Goal: Task Accomplishment & Management: Use online tool/utility

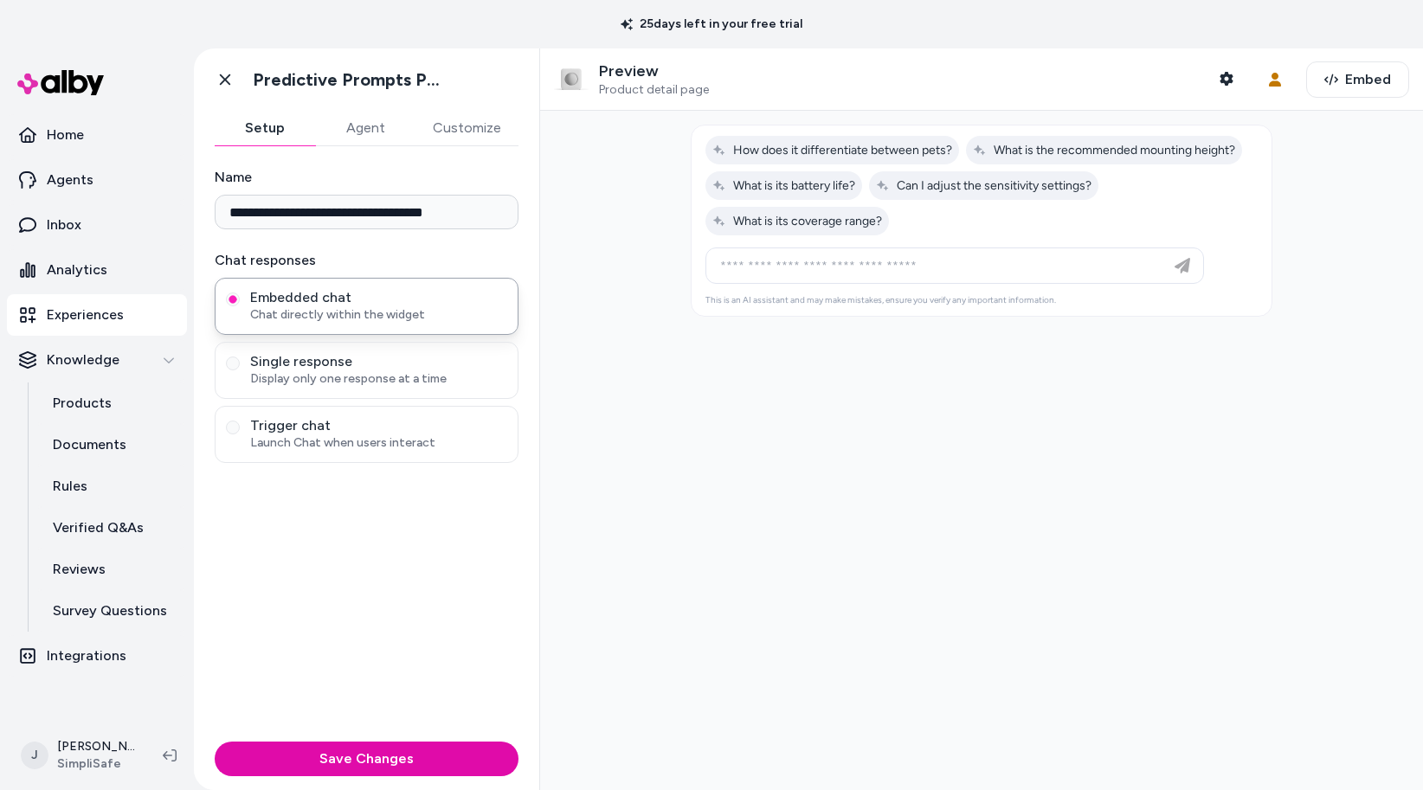
click at [619, 180] on div at bounding box center [981, 450] width 883 height 679
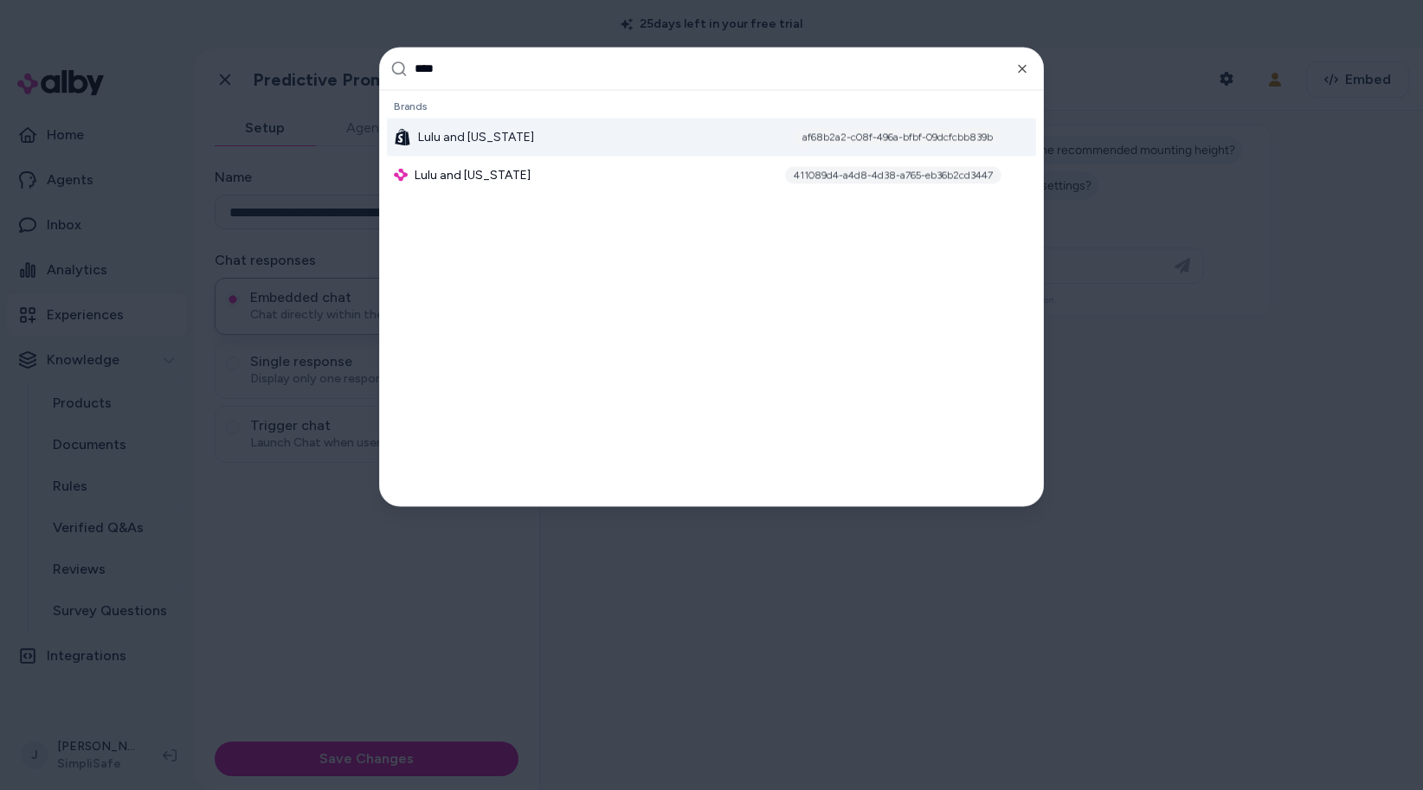
type input "****"
click at [578, 135] on div "Lulu and [US_STATE] af68b2a2-c08f-496a-bfbf-09dcfcbb839b" at bounding box center [711, 137] width 649 height 38
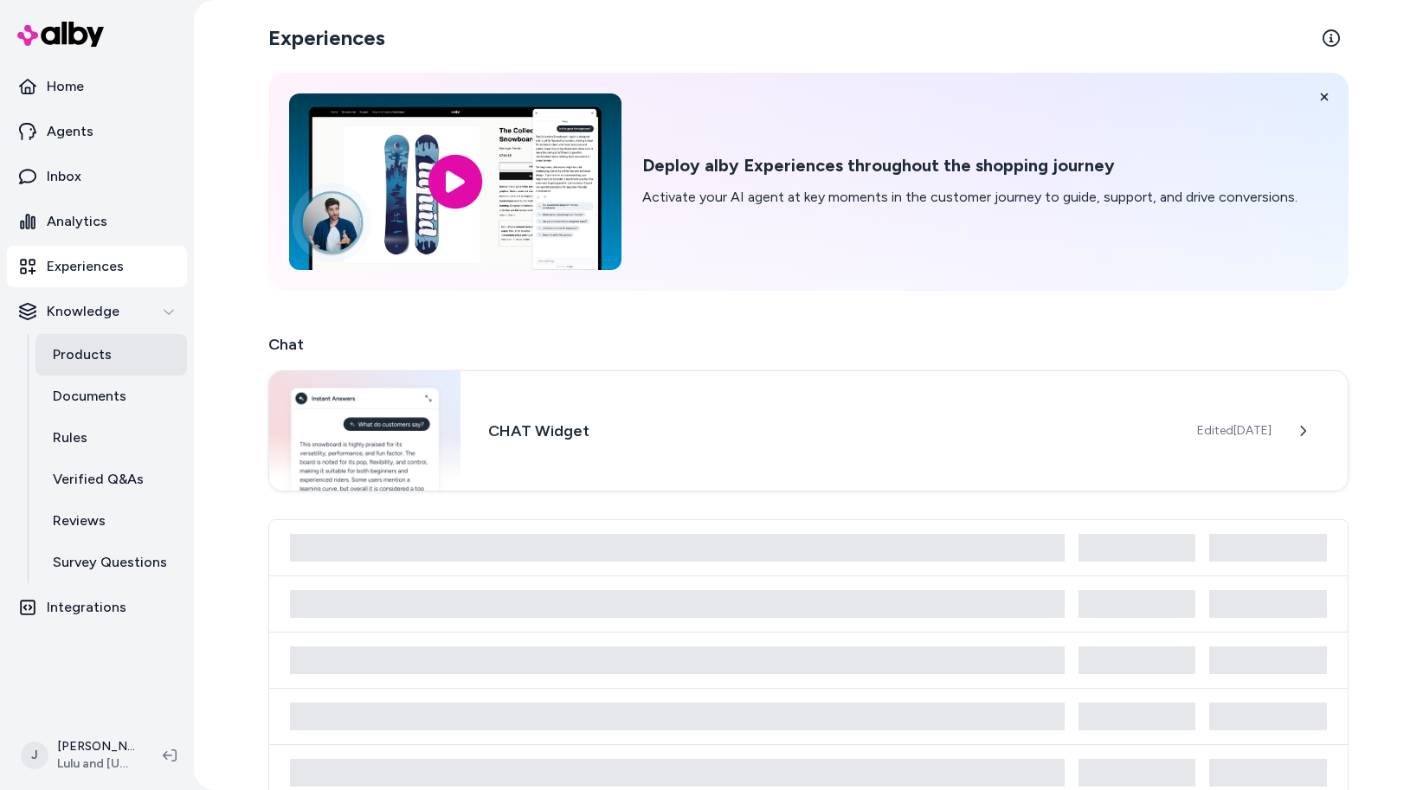
click at [92, 367] on link "Products" at bounding box center [110, 355] width 151 height 42
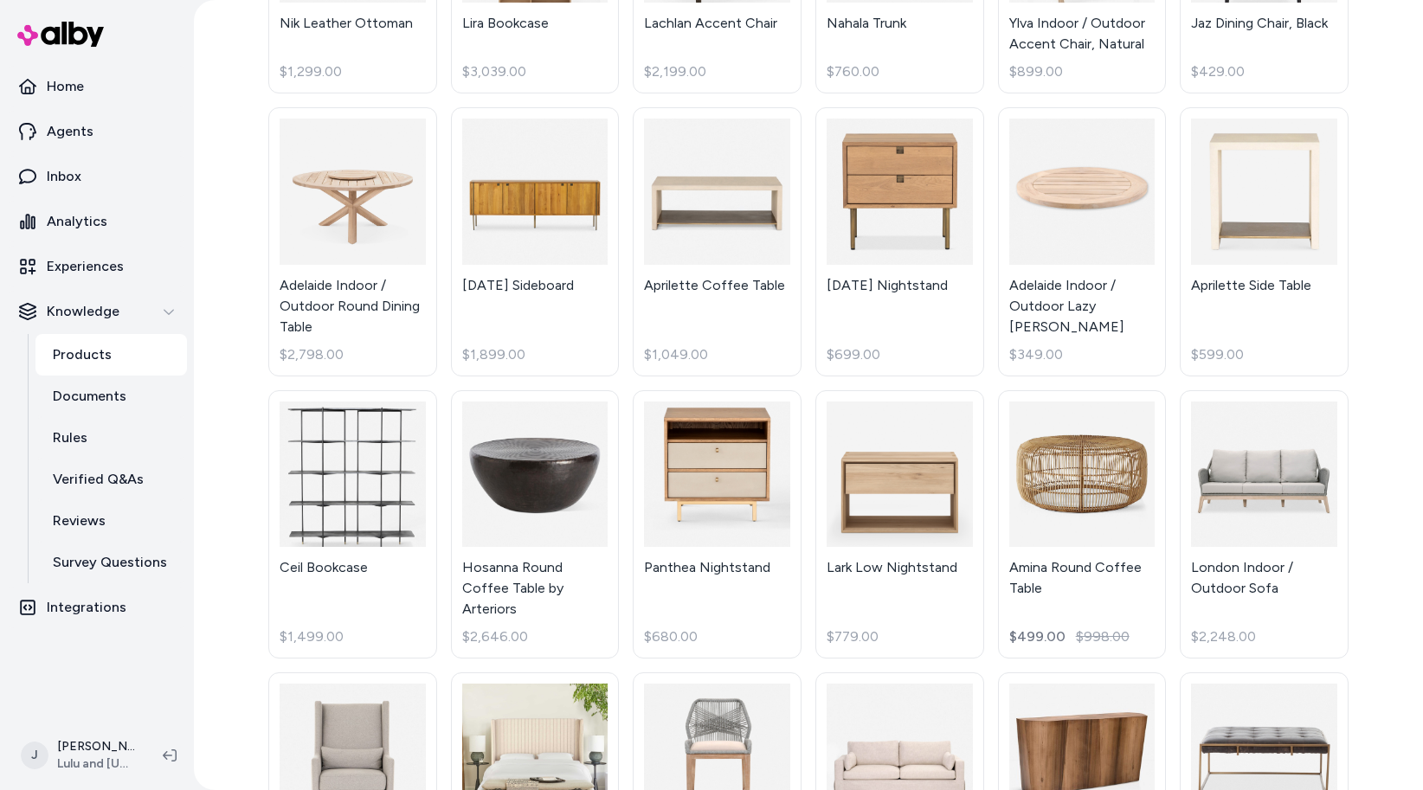
scroll to position [5961, 0]
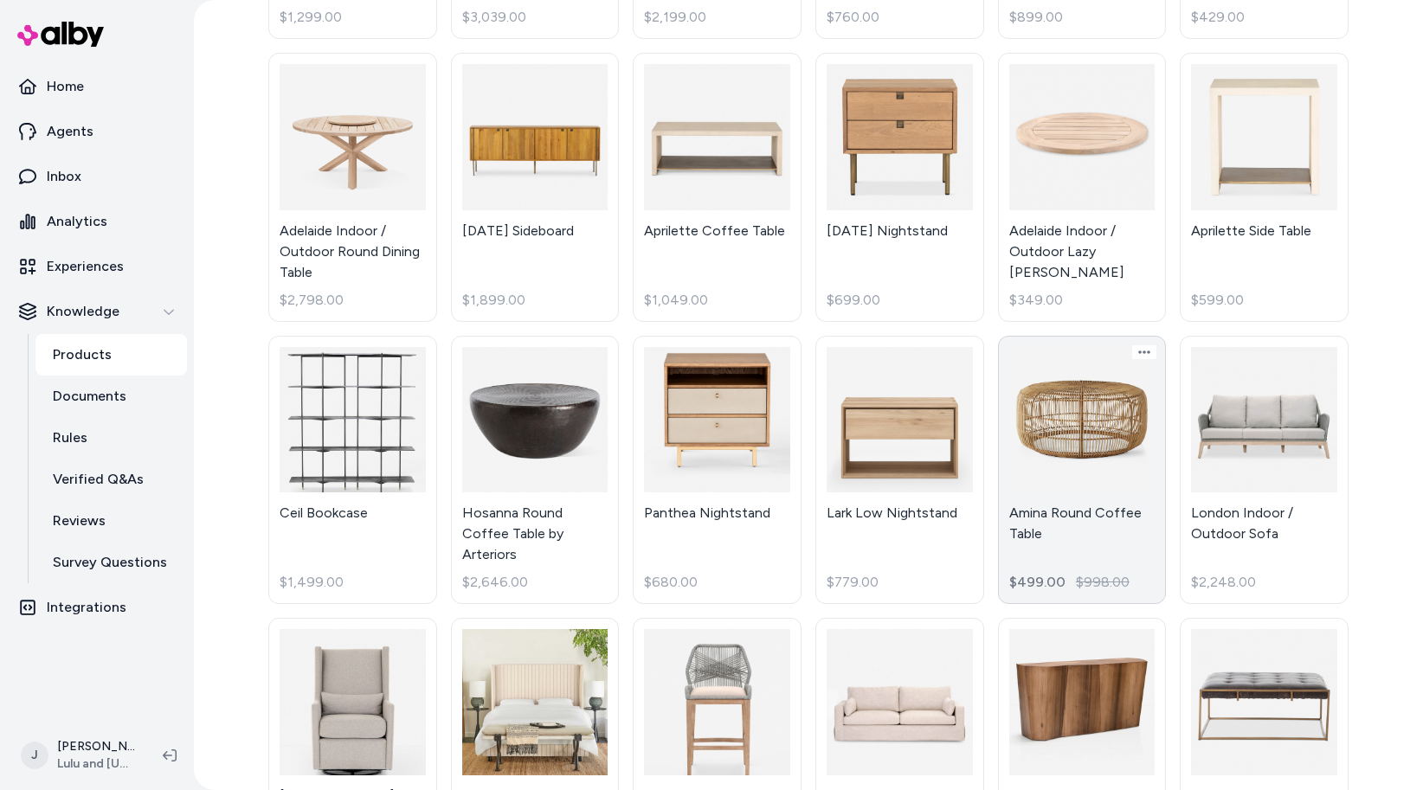
click at [1070, 336] on link "Amina Round Coffee Table $499.00 $998.00" at bounding box center [1082, 470] width 169 height 269
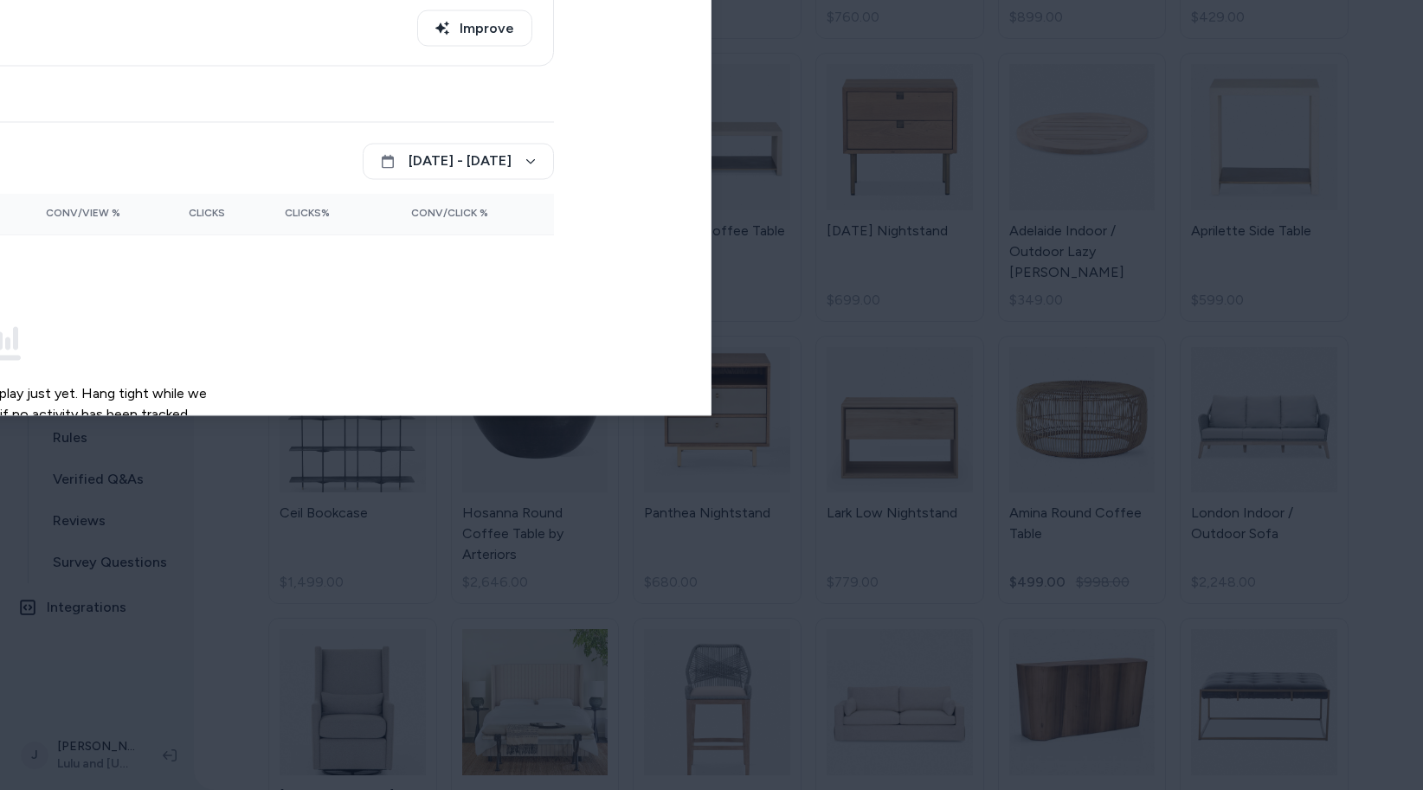
click at [845, 22] on div at bounding box center [711, 395] width 1423 height 790
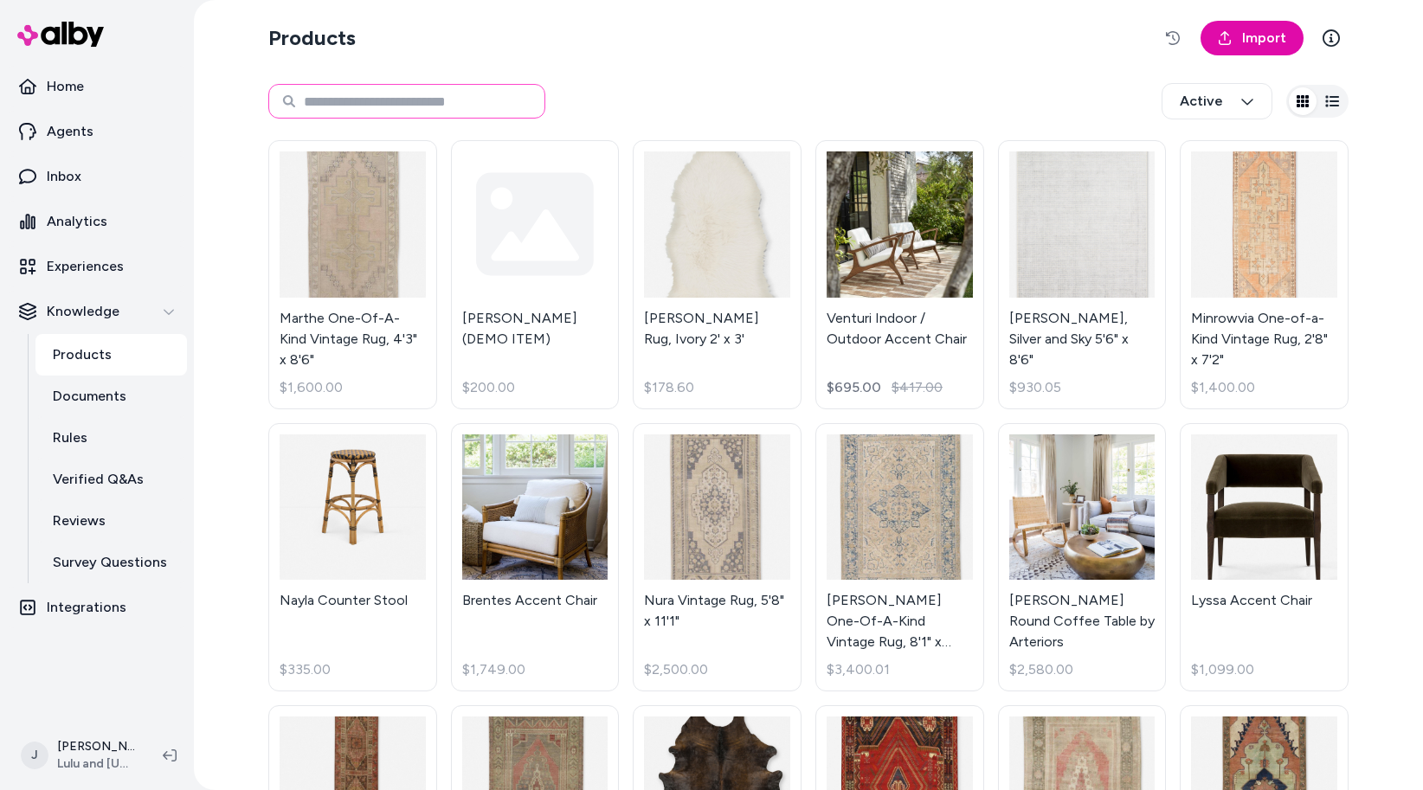
click at [382, 100] on input at bounding box center [406, 101] width 277 height 35
type input "******"
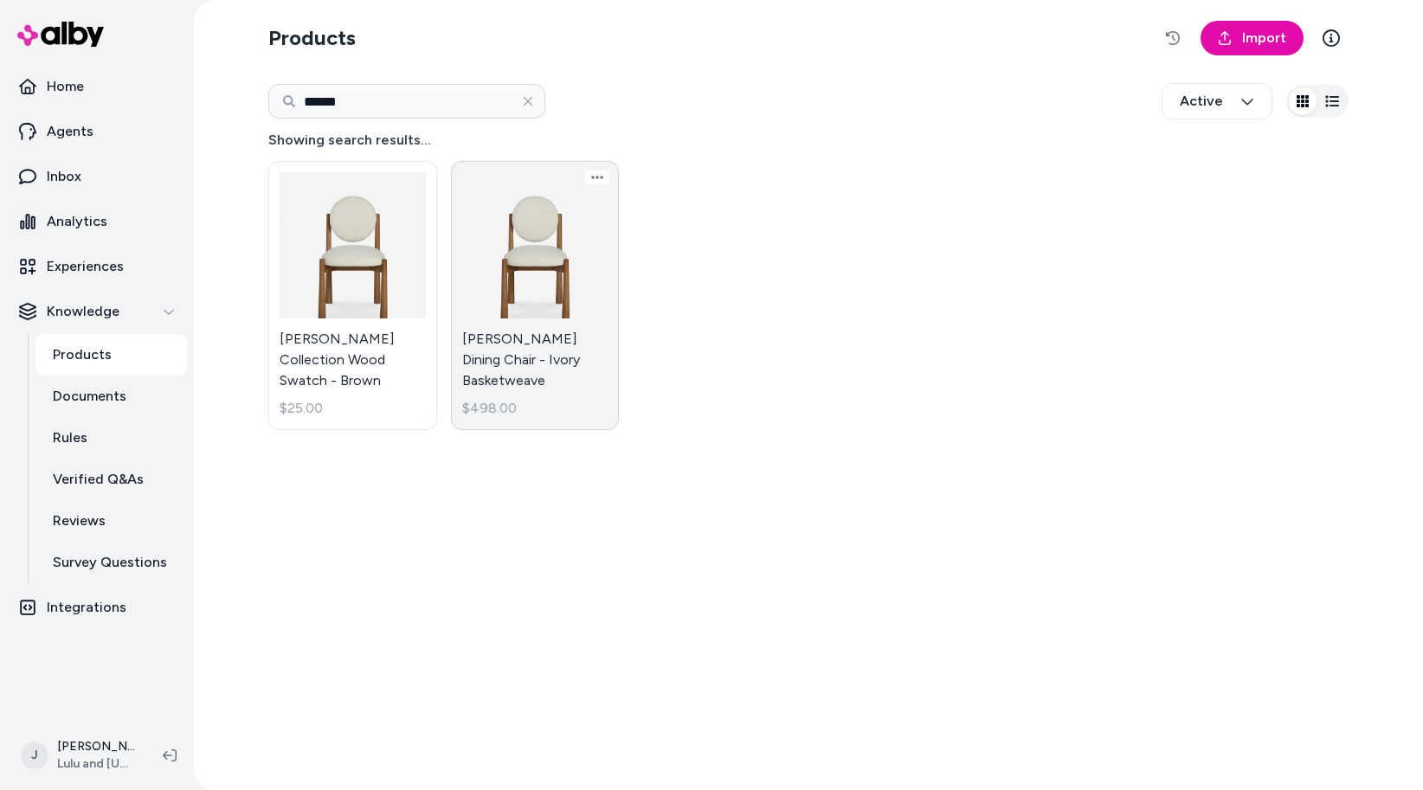
click at [492, 286] on link "Truett Dining Chair - Ivory Basketweave $498.00" at bounding box center [535, 295] width 169 height 269
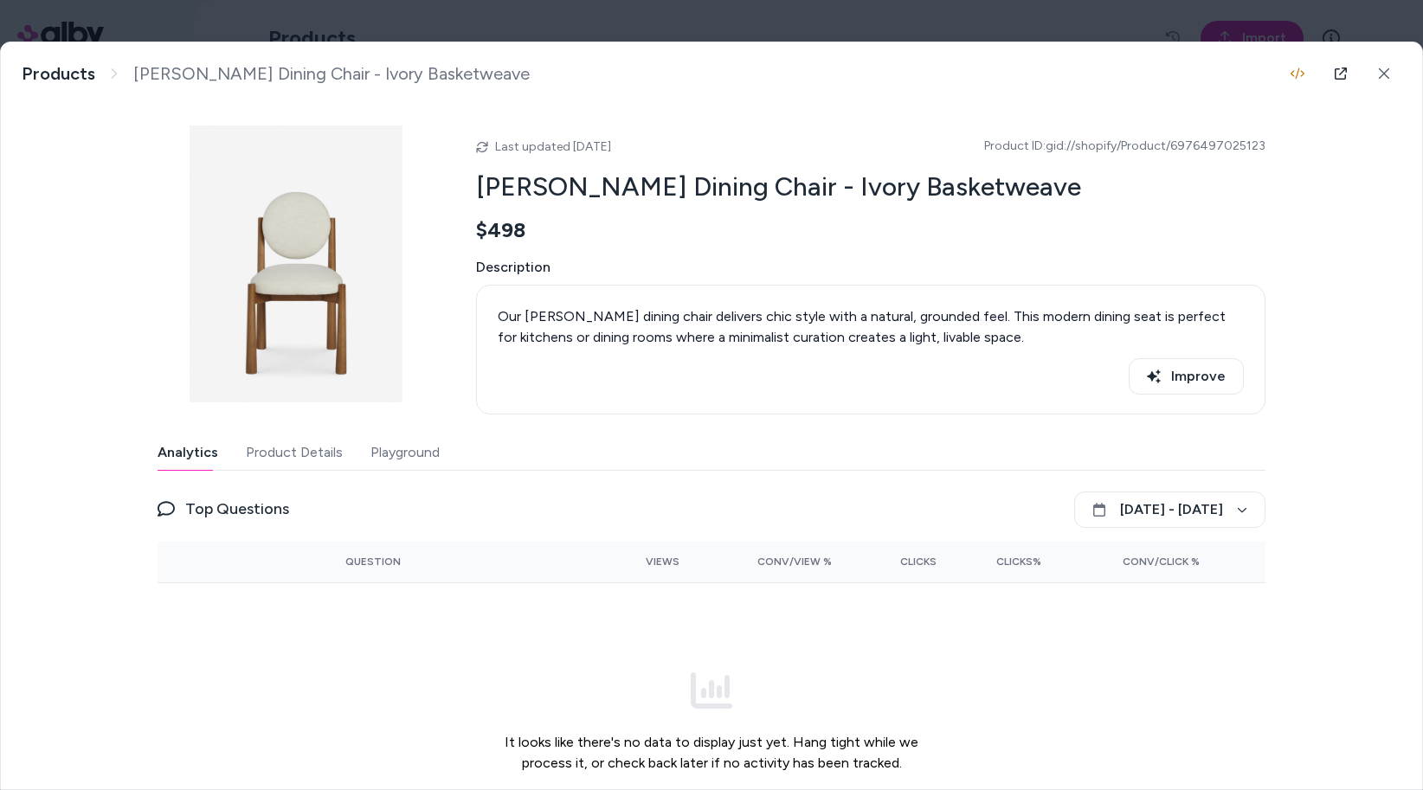
click at [306, 448] on button "Product Details" at bounding box center [294, 452] width 97 height 35
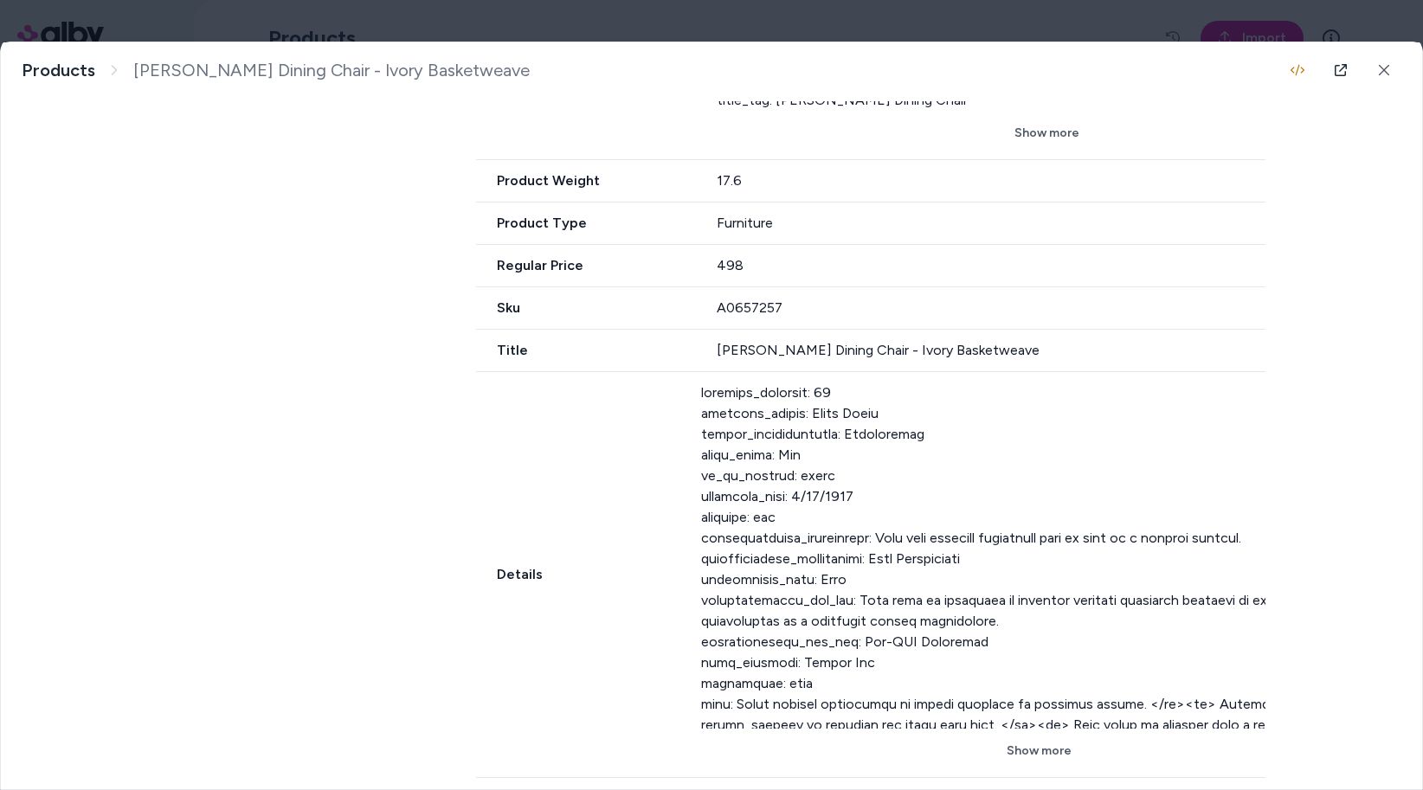
scroll to position [1028, 0]
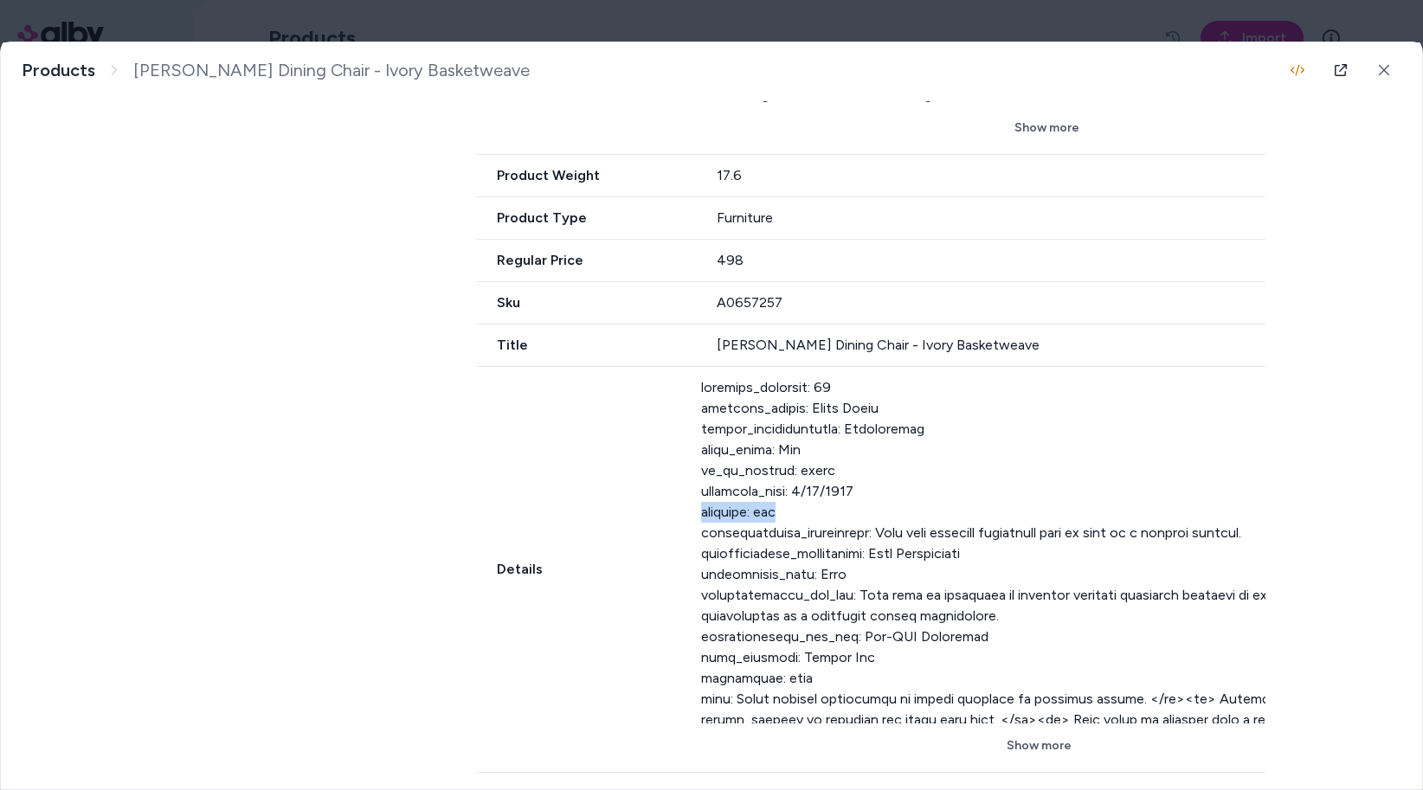
drag, startPoint x: 668, startPoint y: 504, endPoint x: 783, endPoint y: 505, distance: 115.1
click at [783, 505] on div "Details Show more" at bounding box center [926, 570] width 900 height 406
click at [1394, 74] on button at bounding box center [1383, 70] width 35 height 35
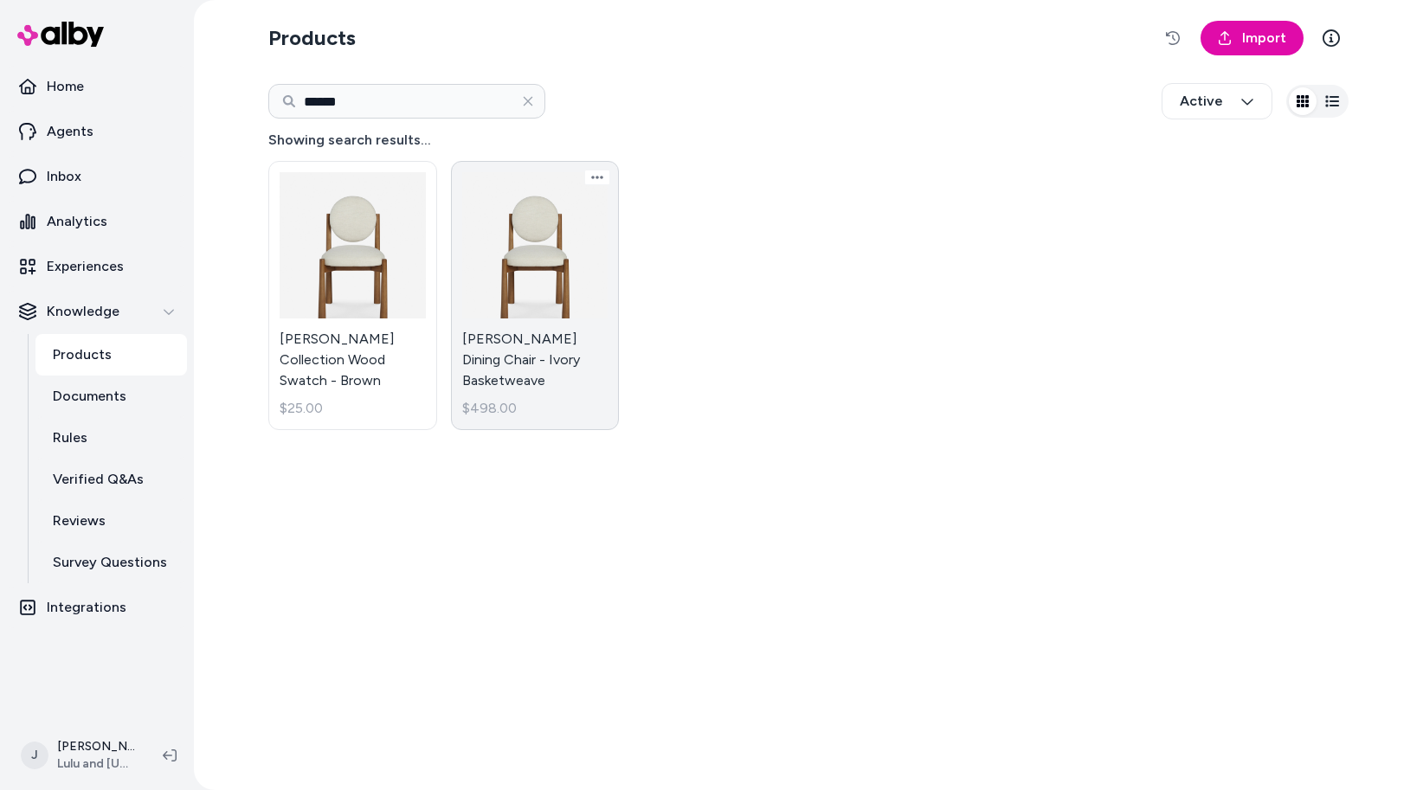
click at [501, 279] on link "Truett Dining Chair - Ivory Basketweave $498.00" at bounding box center [535, 295] width 169 height 269
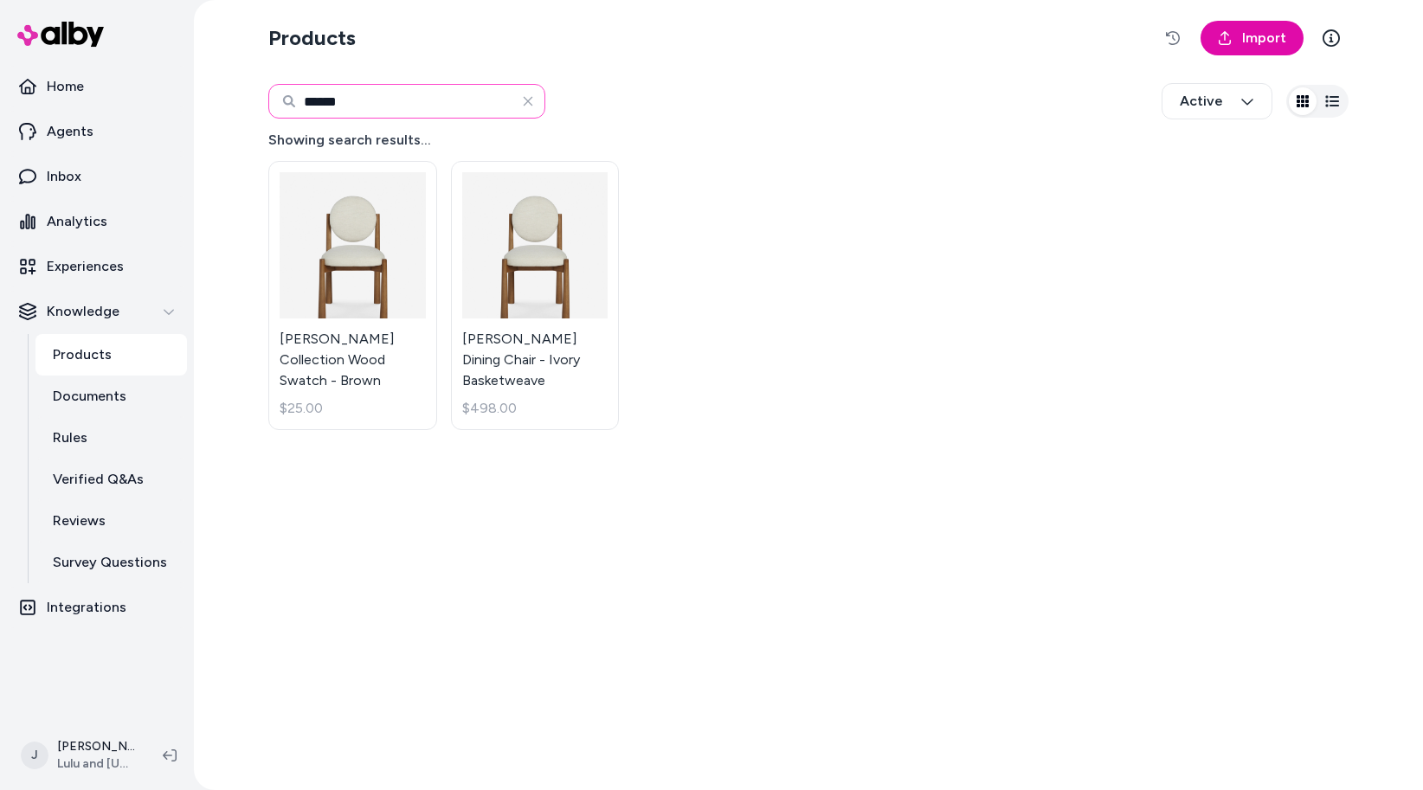
click at [461, 114] on input "******" at bounding box center [406, 101] width 277 height 35
drag, startPoint x: 461, startPoint y: 114, endPoint x: 202, endPoint y: 114, distance: 259.6
click at [203, 114] on div "Products Import ****** Active Showing search results... Truett Collection Wood …" at bounding box center [808, 395] width 1229 height 790
type input "****"
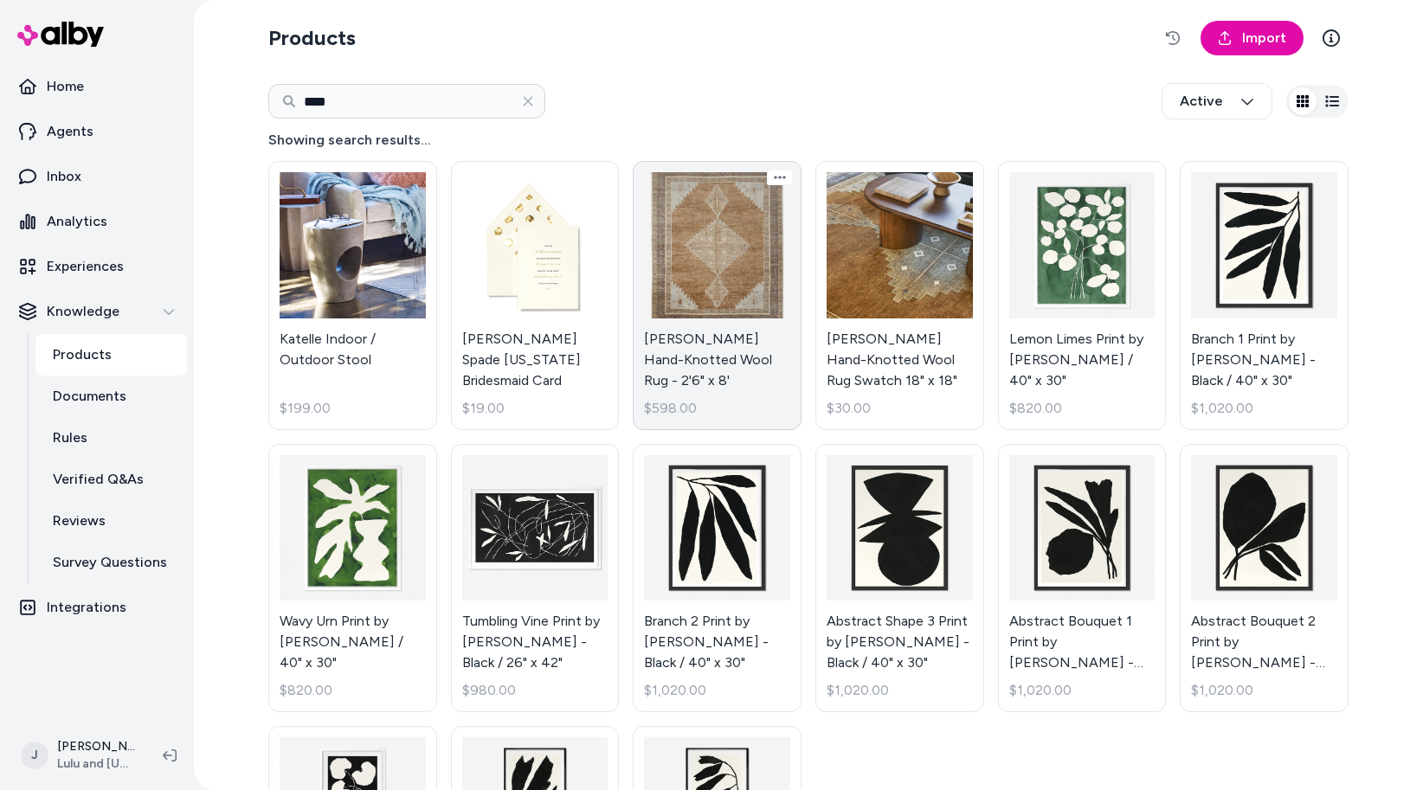
click at [718, 278] on link "Kate Hand-Knotted Wool Rug - 2'6" x 8' $598.00" at bounding box center [717, 295] width 169 height 269
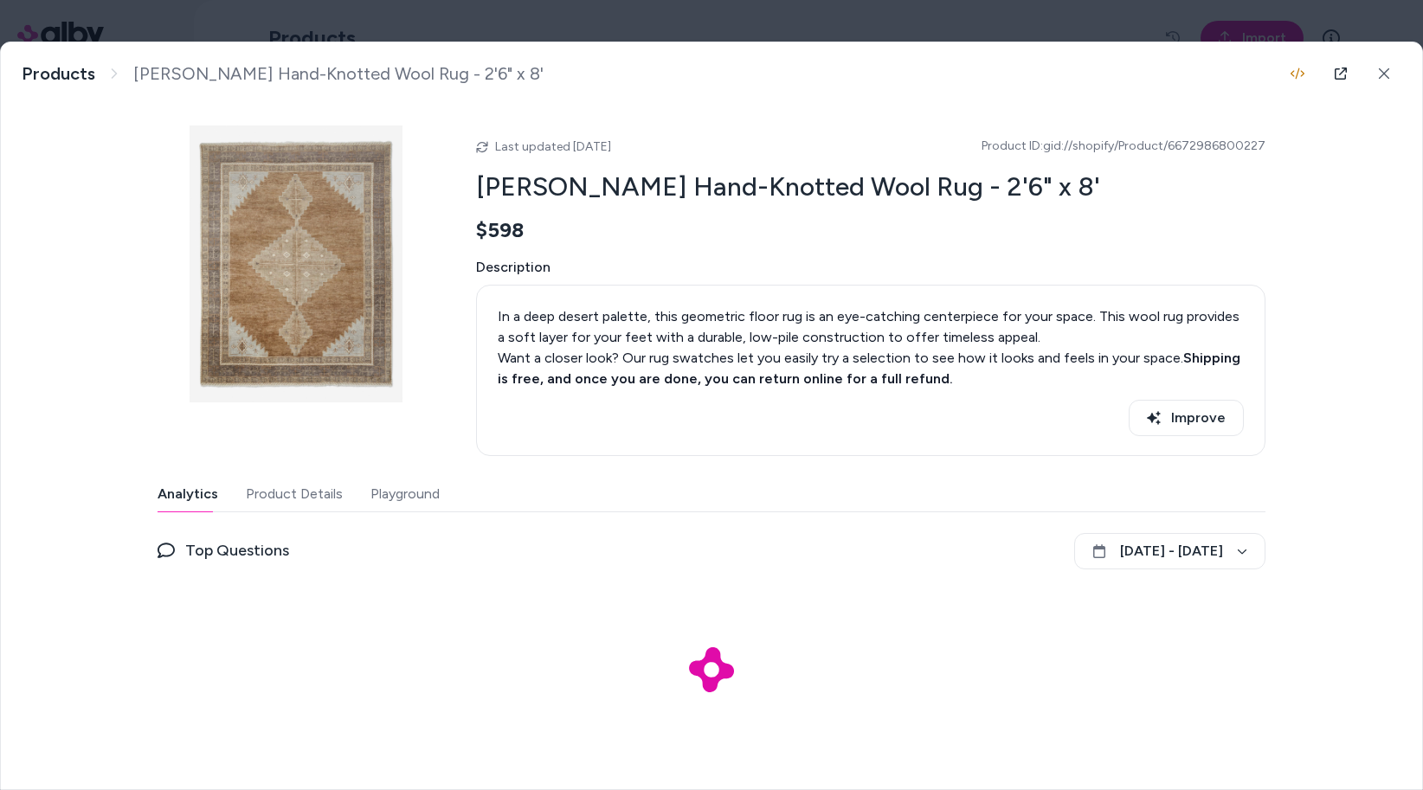
click at [298, 499] on button "Product Details" at bounding box center [294, 494] width 97 height 35
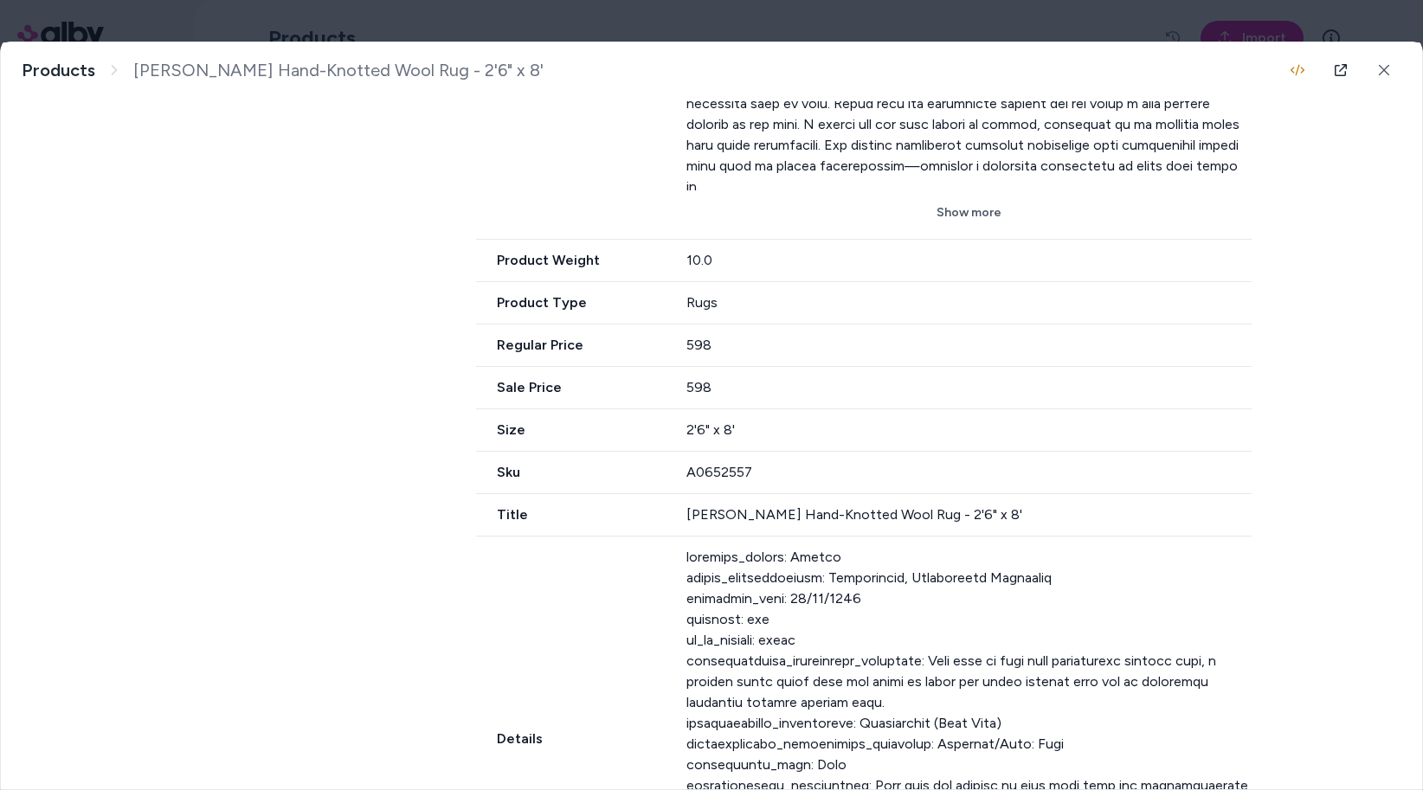
scroll to position [1430, 0]
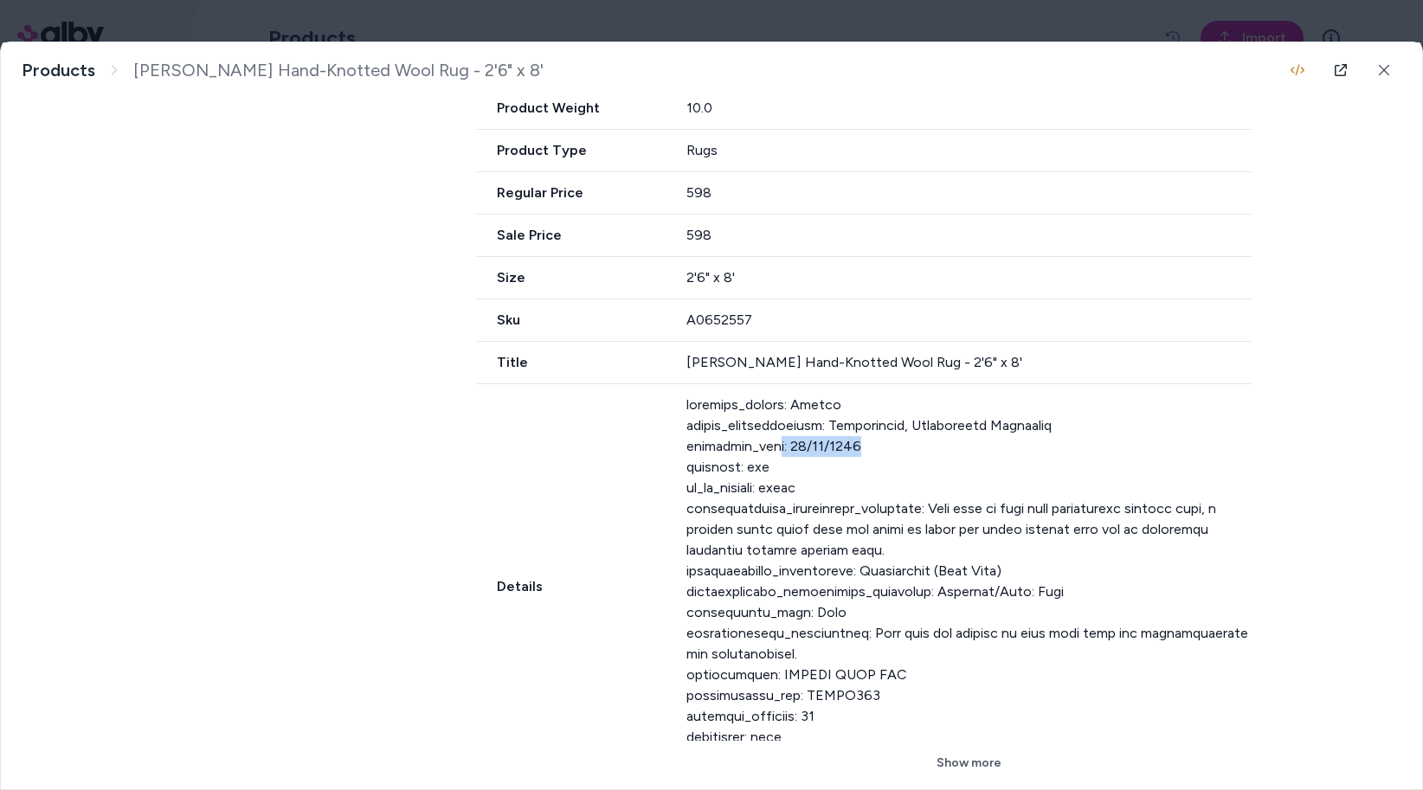
drag, startPoint x: 874, startPoint y: 419, endPoint x: 777, endPoint y: 421, distance: 96.9
click at [777, 421] on div at bounding box center [969, 568] width 566 height 346
drag, startPoint x: 787, startPoint y: 447, endPoint x: 647, endPoint y: 447, distance: 140.2
click at [647, 447] on div "Details Show more" at bounding box center [863, 587] width 775 height 406
drag, startPoint x: 894, startPoint y: 423, endPoint x: 719, endPoint y: 423, distance: 174.8
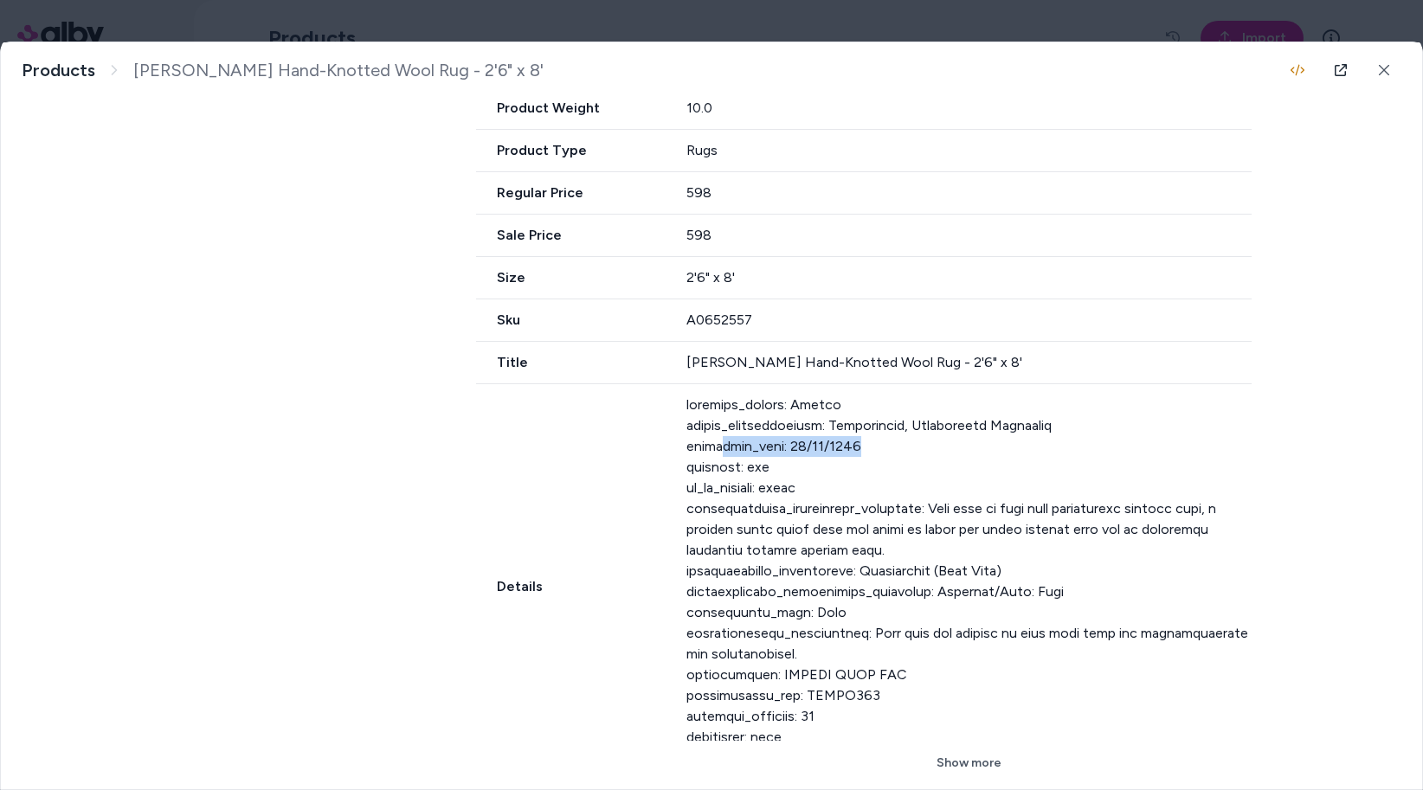
click at [719, 423] on div at bounding box center [969, 568] width 566 height 346
click at [724, 444] on div at bounding box center [969, 568] width 566 height 346
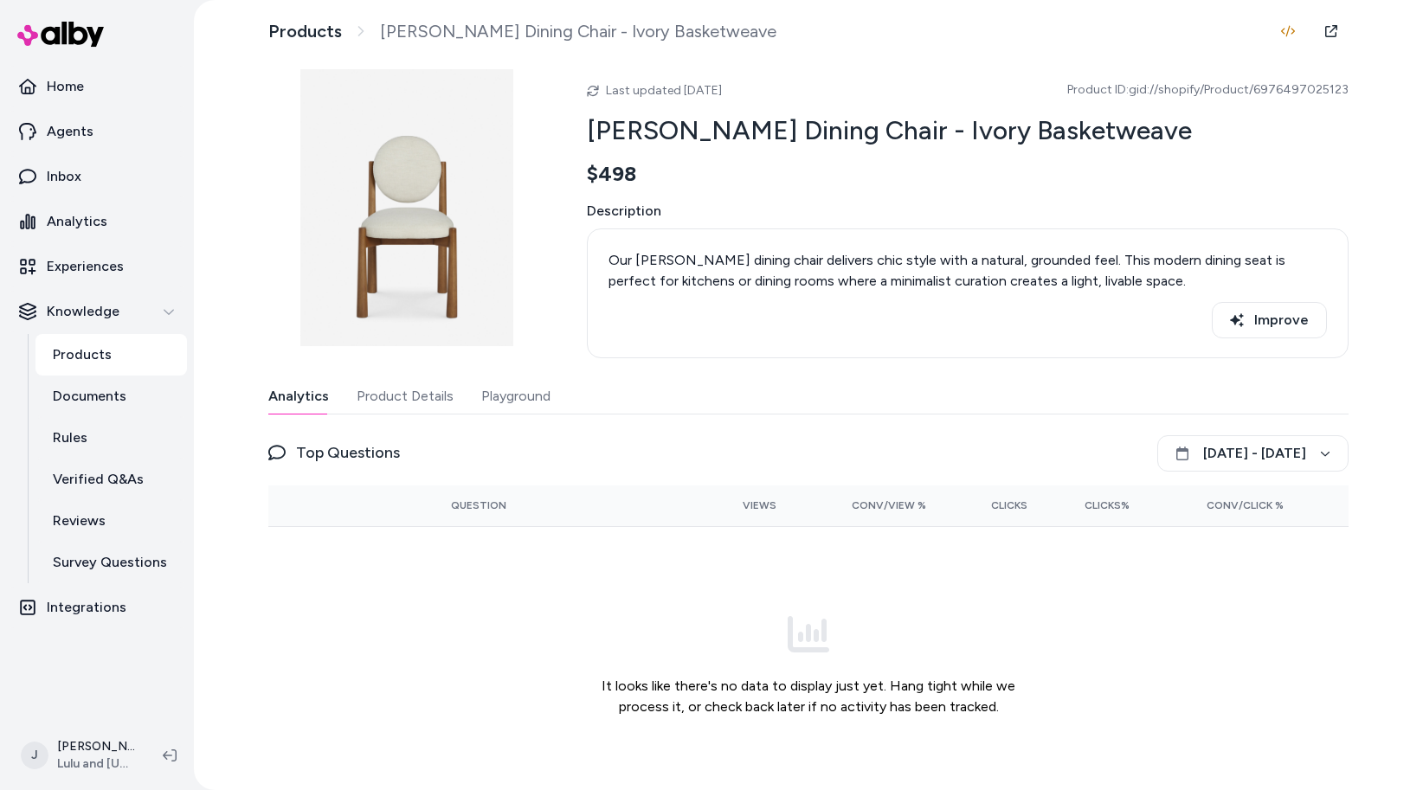
click at [415, 395] on button "Product Details" at bounding box center [405, 396] width 97 height 35
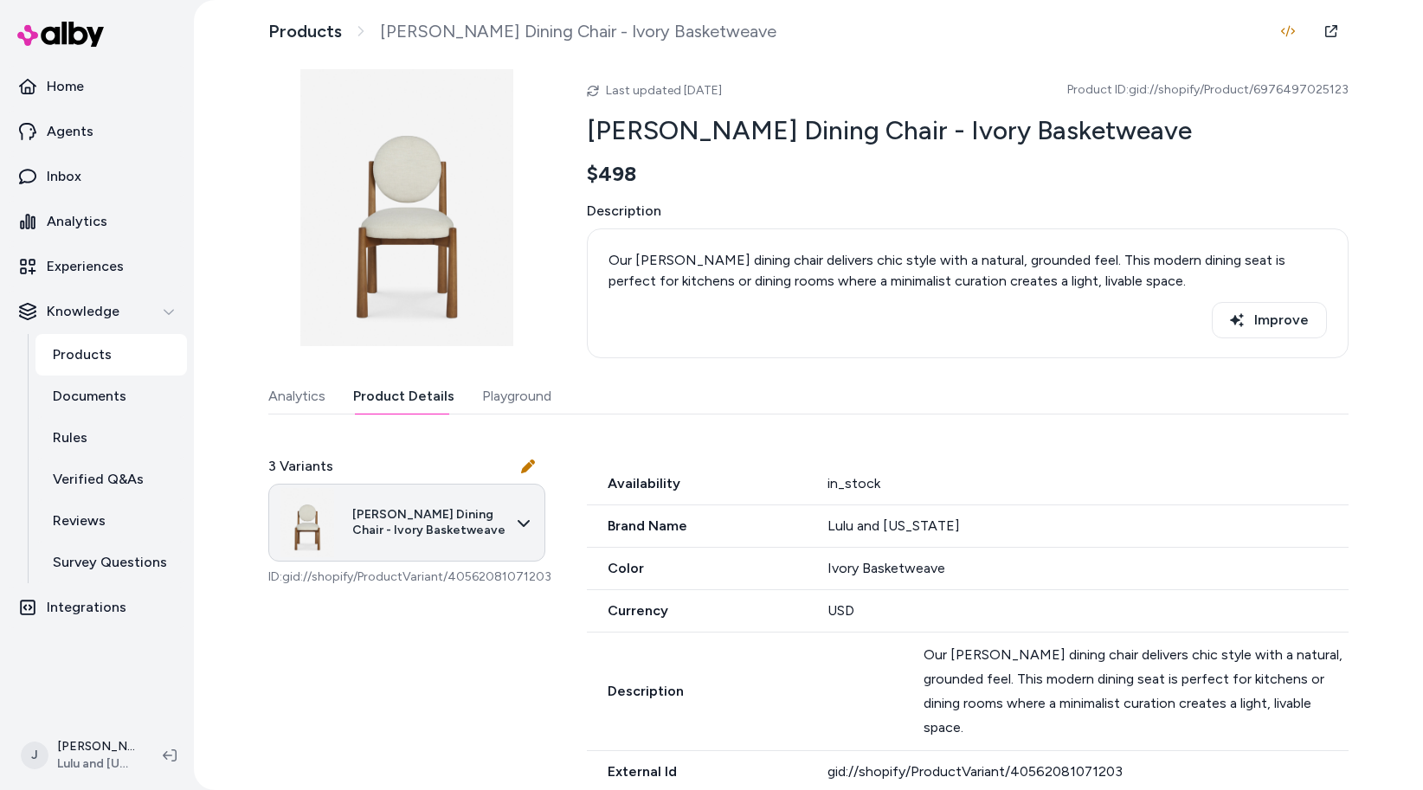
click at [423, 526] on html "Home Agents Inbox Analytics Experiences Knowledge Products Documents Rules Veri…" at bounding box center [711, 395] width 1423 height 790
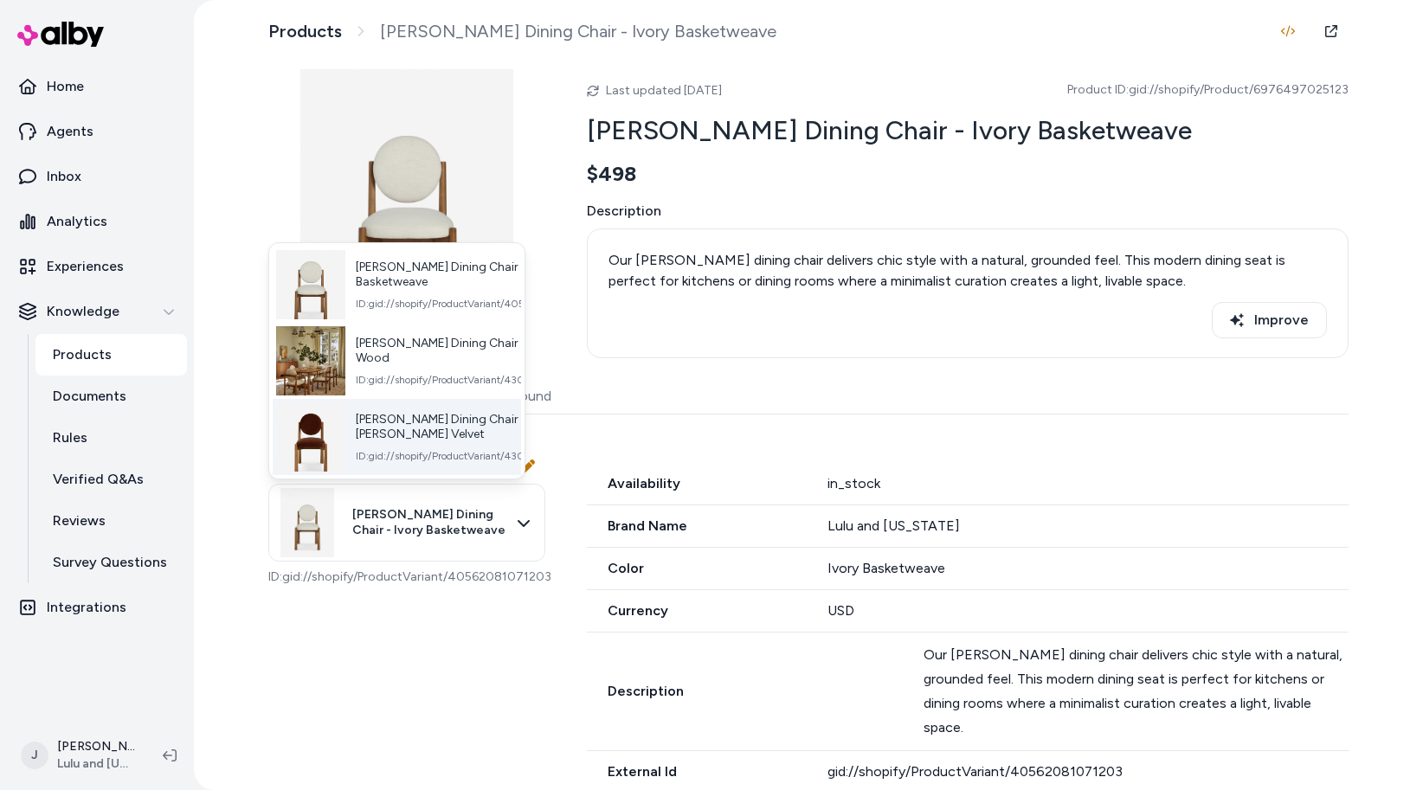
click at [402, 449] on span "ID: gid://shopify/ProductVariant/43083181129827" at bounding box center [472, 456] width 232 height 14
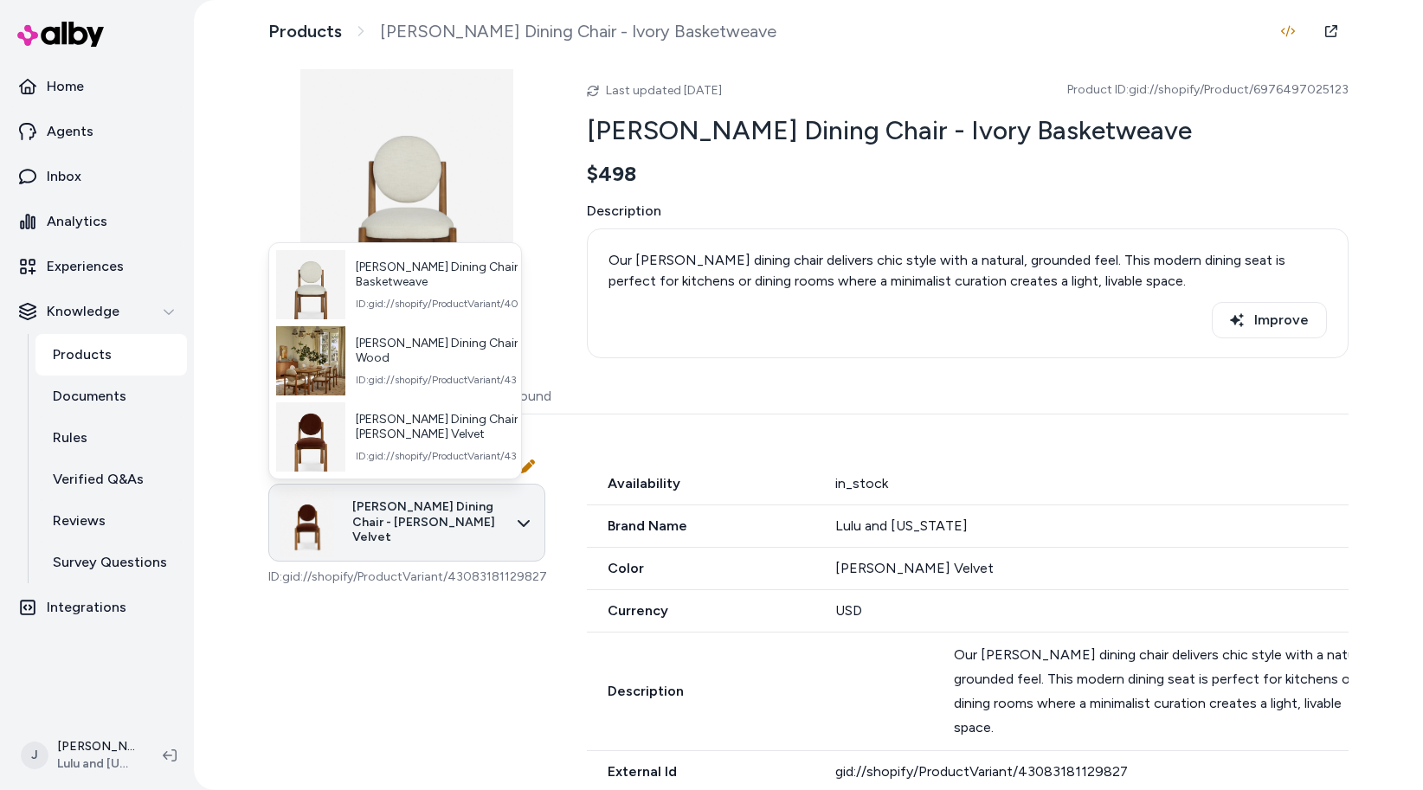
click at [384, 519] on html "Home Agents Inbox Analytics Experiences Knowledge Products Documents Rules Veri…" at bounding box center [711, 395] width 1423 height 790
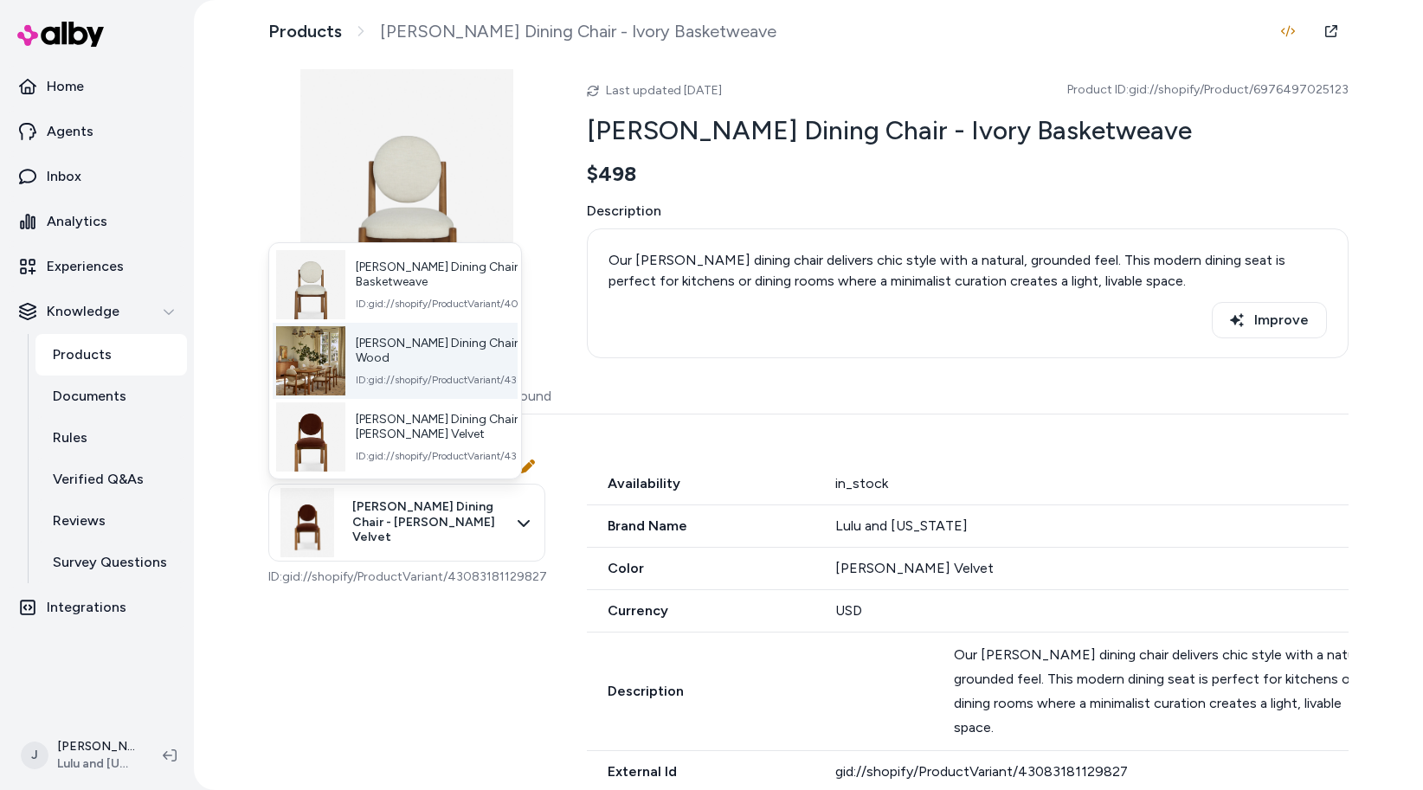
click at [408, 373] on span "ID: gid://shopify/ProductVariant/43082745708643" at bounding box center [474, 380] width 237 height 14
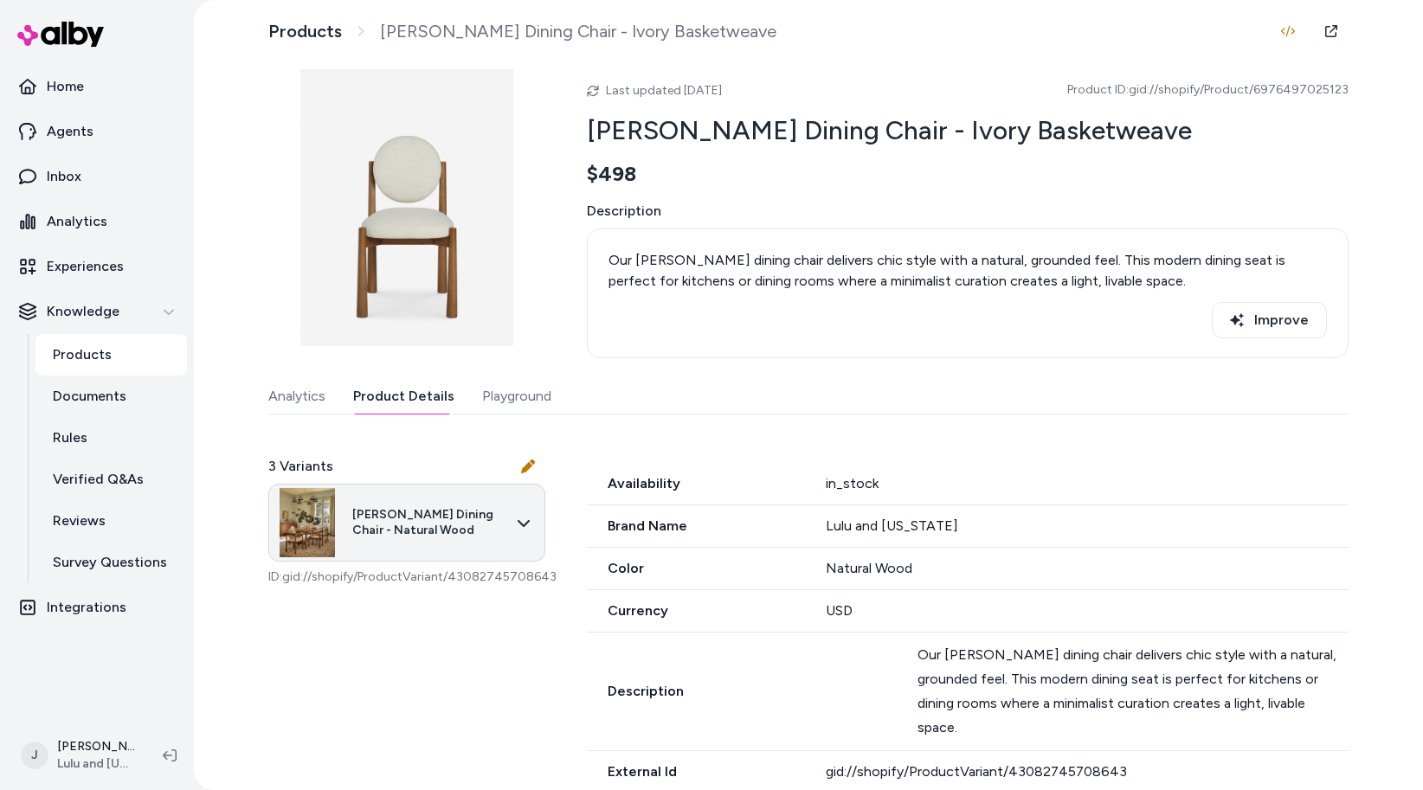
click at [408, 524] on html "Home Agents Inbox Analytics Experiences Knowledge Products Documents Rules Veri…" at bounding box center [711, 395] width 1423 height 790
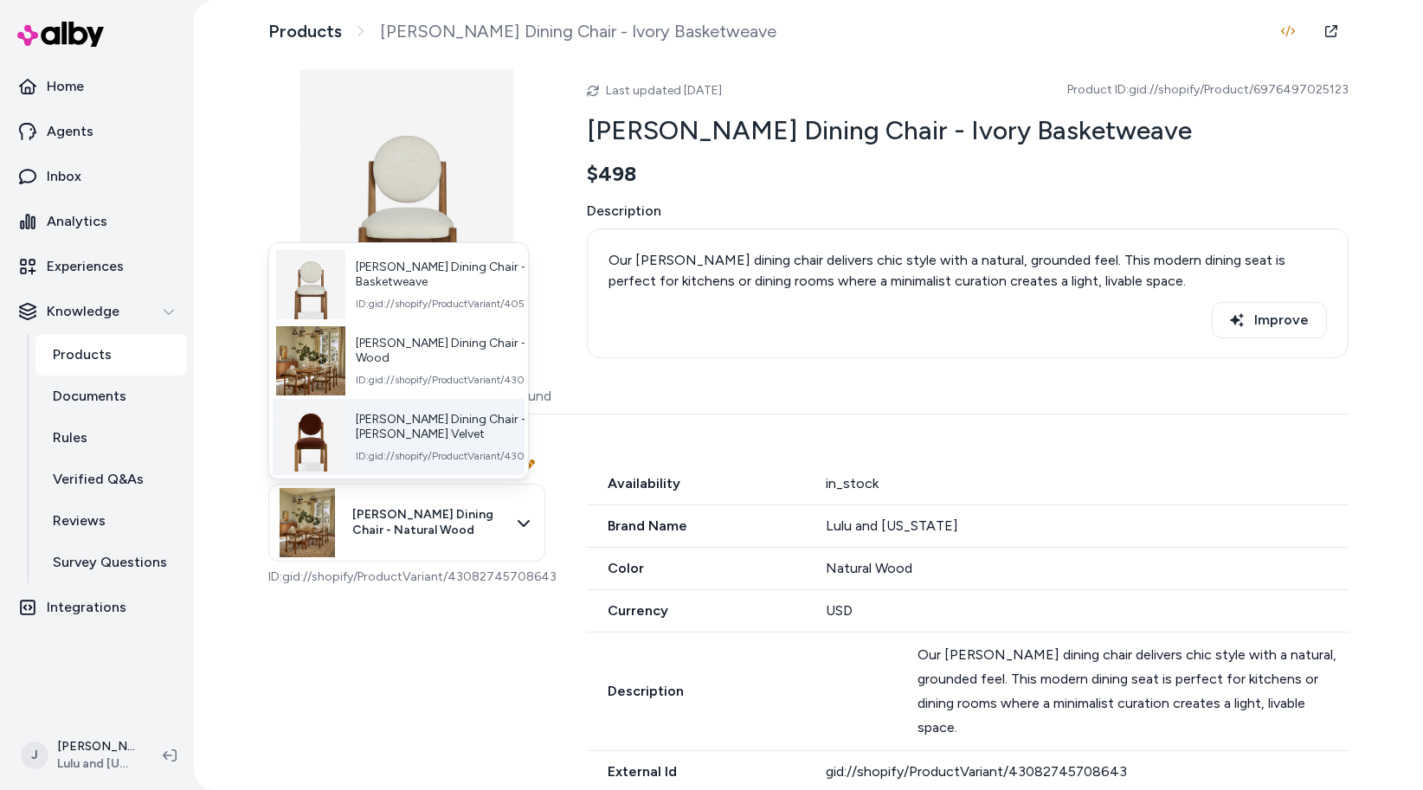
click at [432, 404] on div "Truett Dining Chair - Brandy Velvet ID: gid://shopify/ProductVariant/4308318112…" at bounding box center [399, 437] width 252 height 76
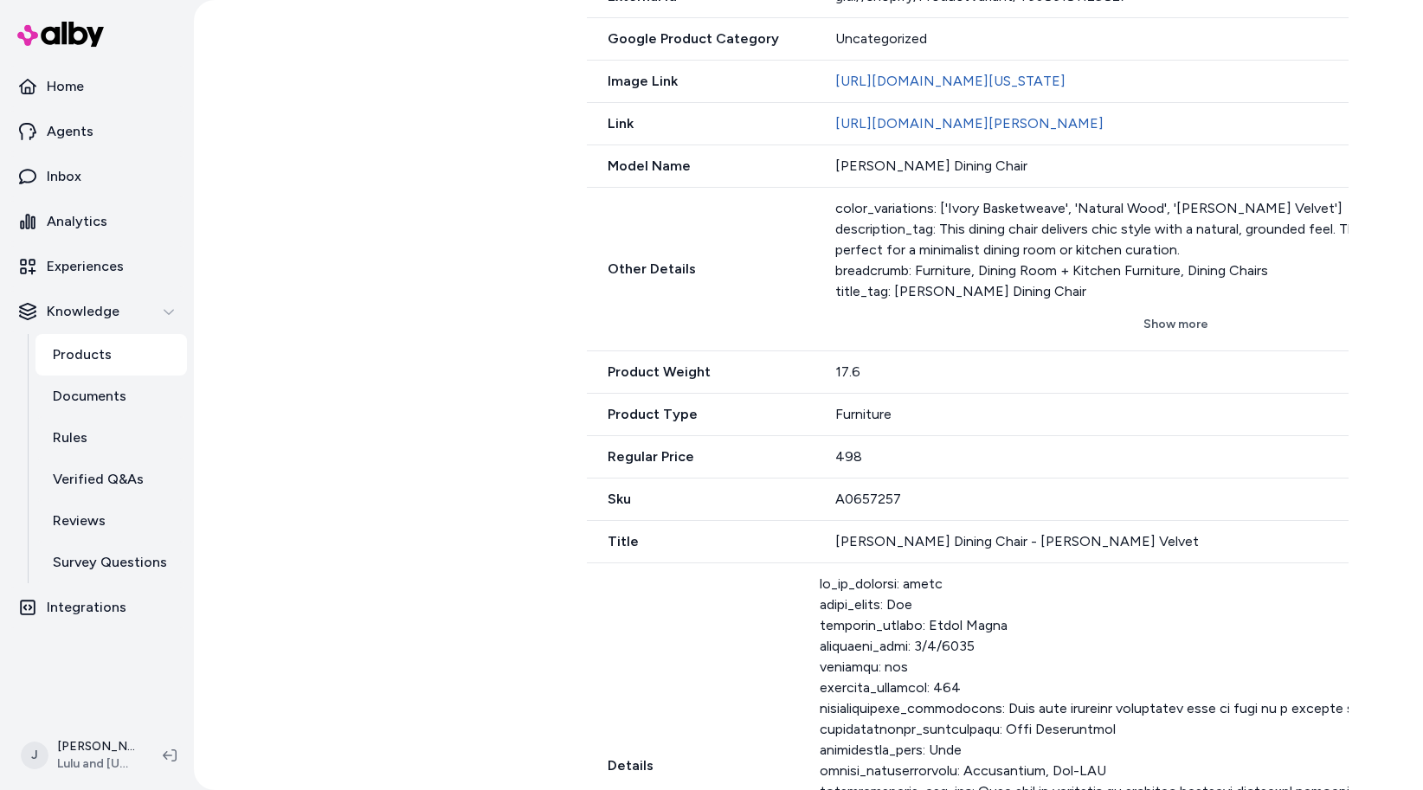
scroll to position [958, 0]
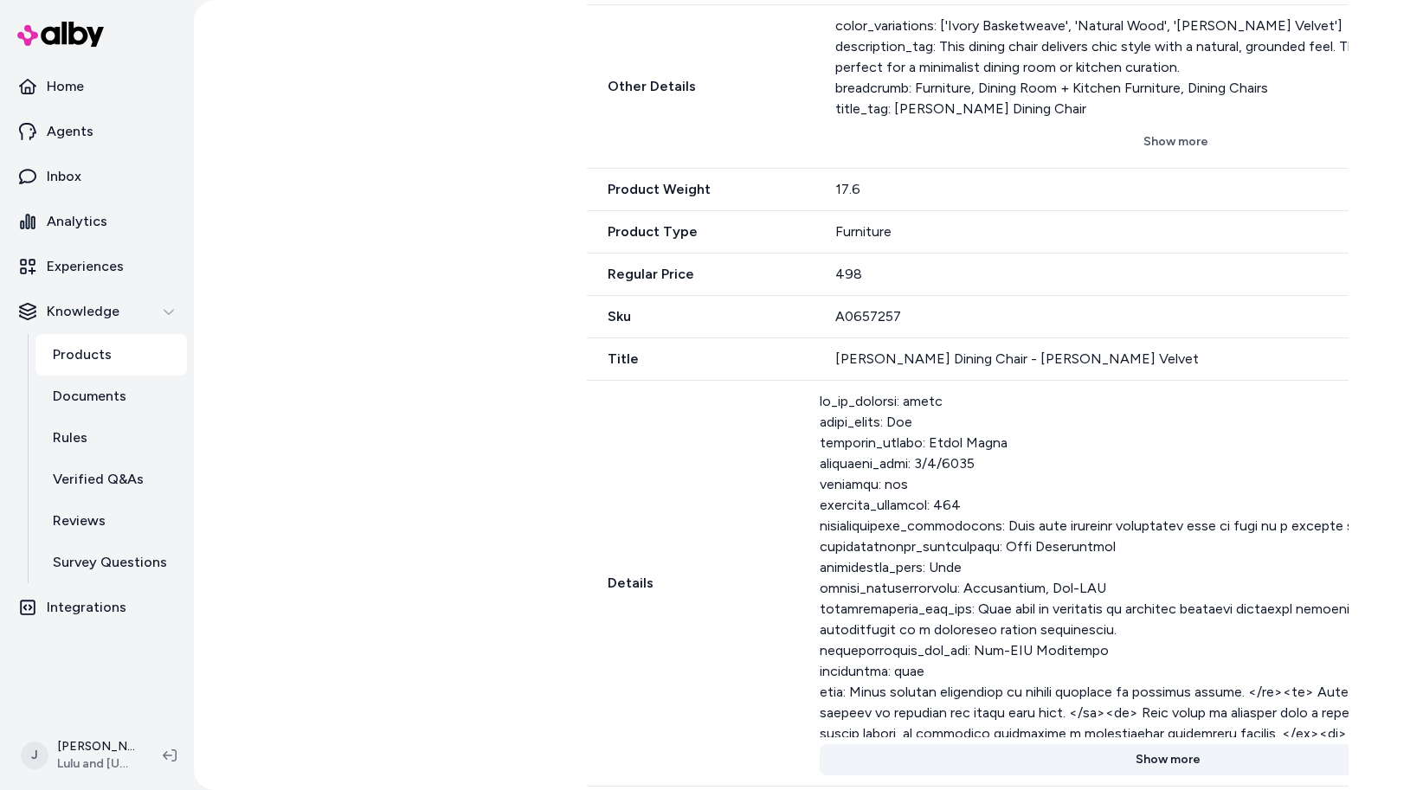
click at [1095, 762] on button "Show more" at bounding box center [1167, 759] width 697 height 31
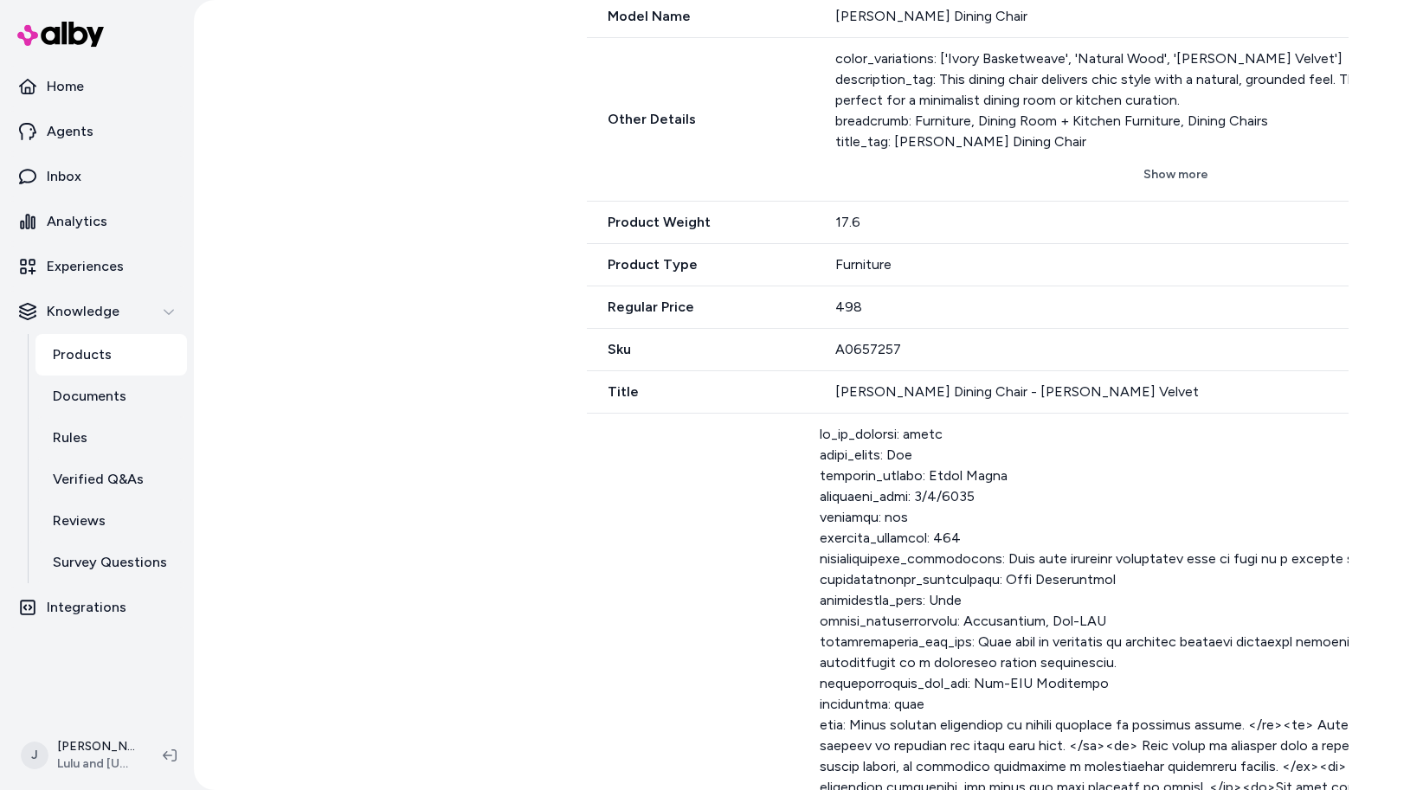
scroll to position [936, 0]
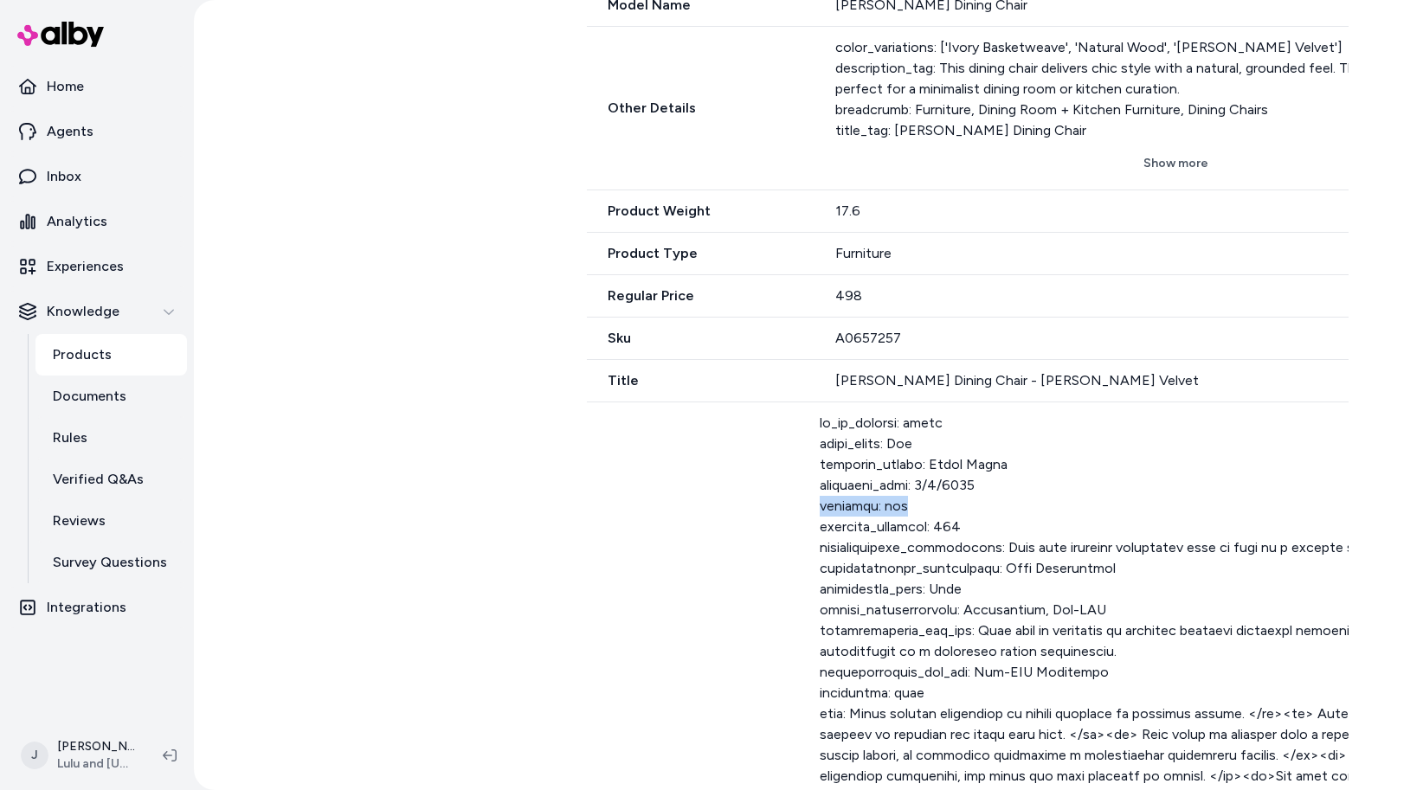
drag, startPoint x: 862, startPoint y: 499, endPoint x: 764, endPoint y: 498, distance: 97.8
drag, startPoint x: 960, startPoint y: 477, endPoint x: 764, endPoint y: 474, distance: 196.4
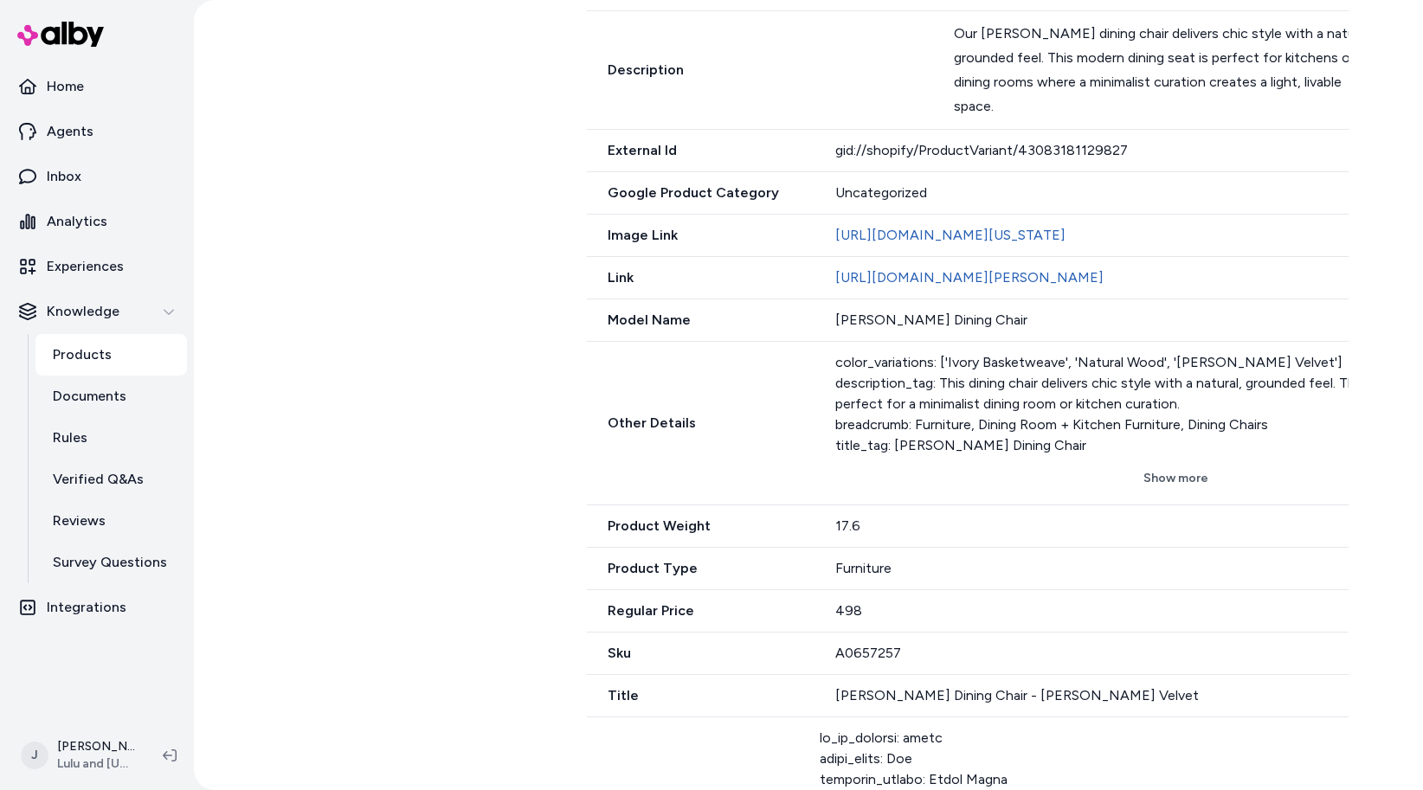
scroll to position [0, 0]
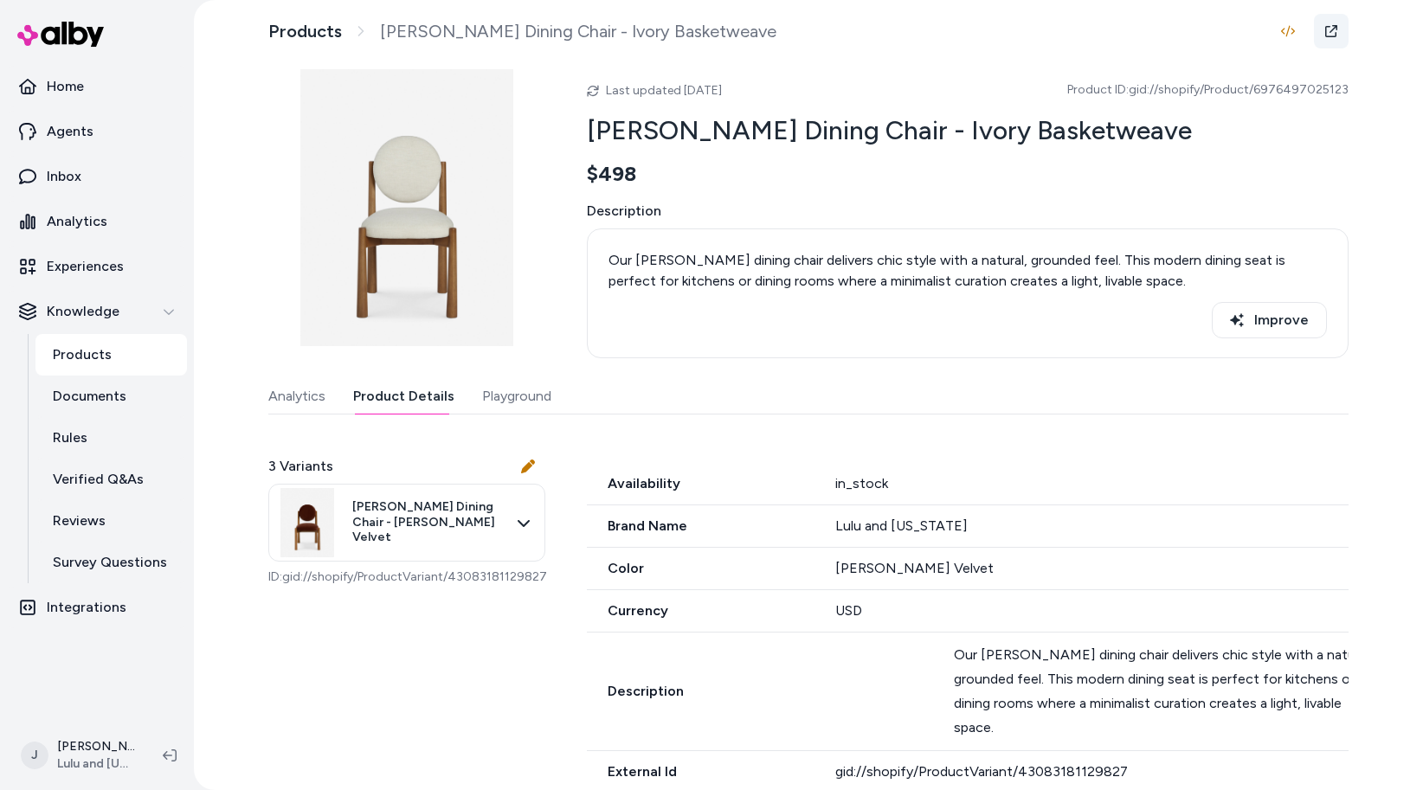
click at [1330, 35] on icon at bounding box center [1331, 31] width 14 height 14
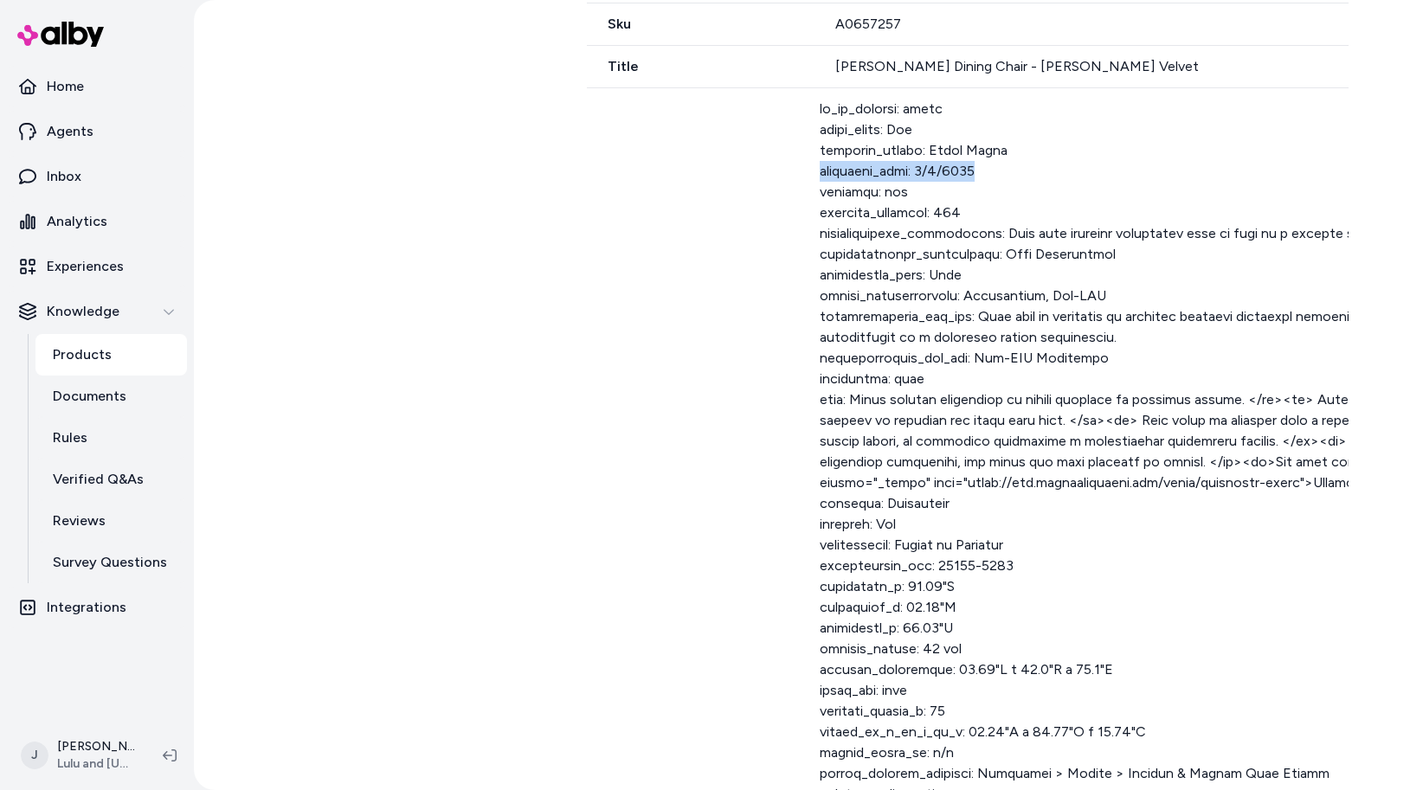
scroll to position [1253, 0]
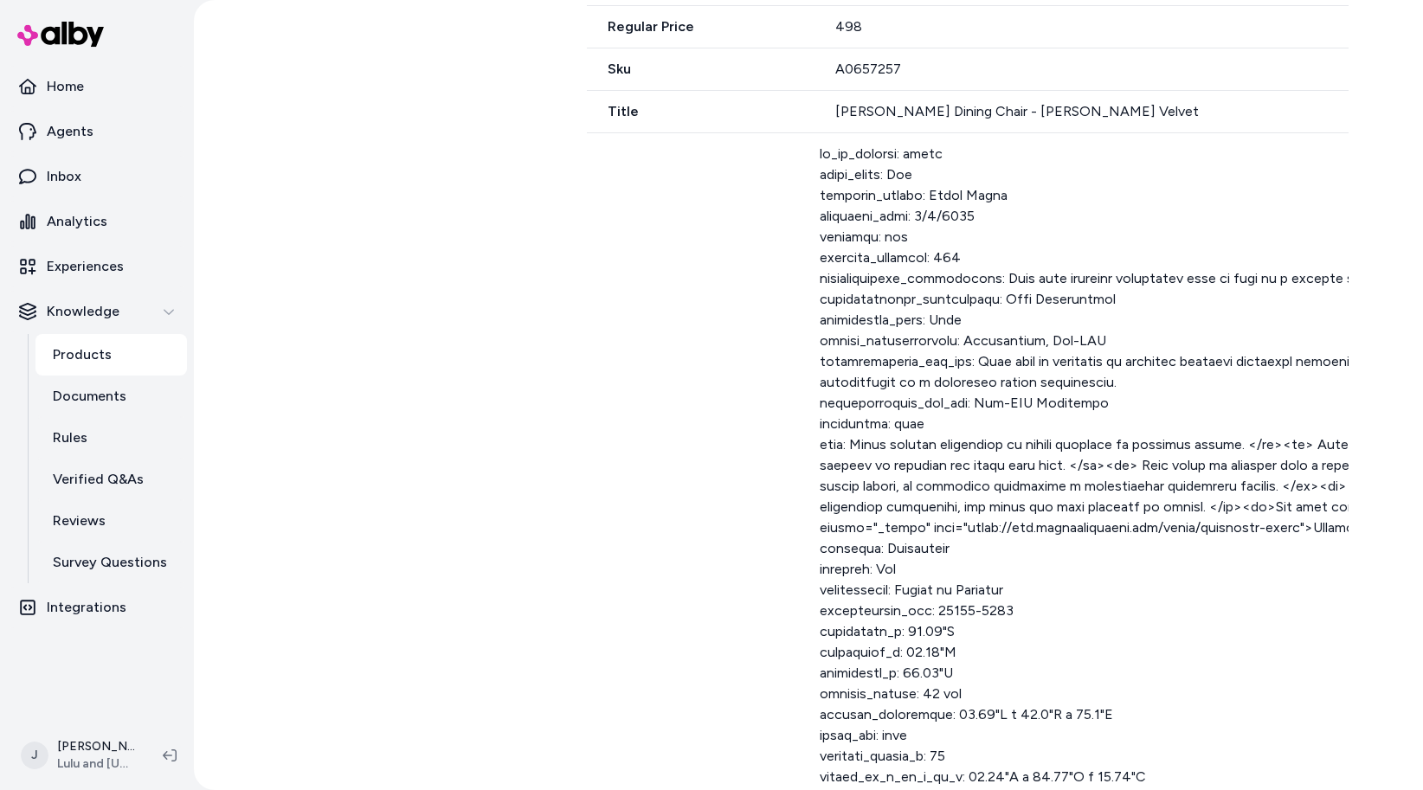
scroll to position [1212, 0]
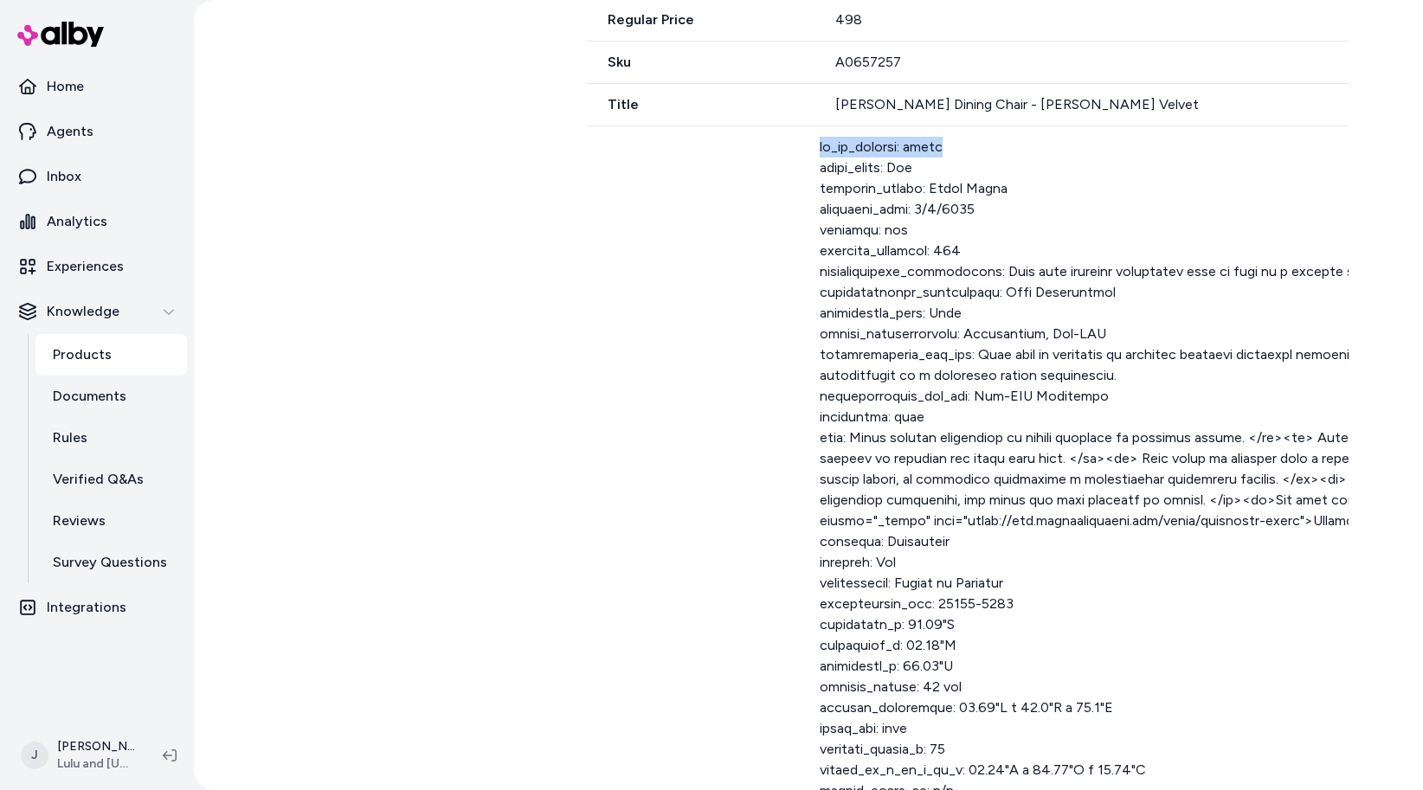
drag, startPoint x: 915, startPoint y: 135, endPoint x: 769, endPoint y: 136, distance: 146.2
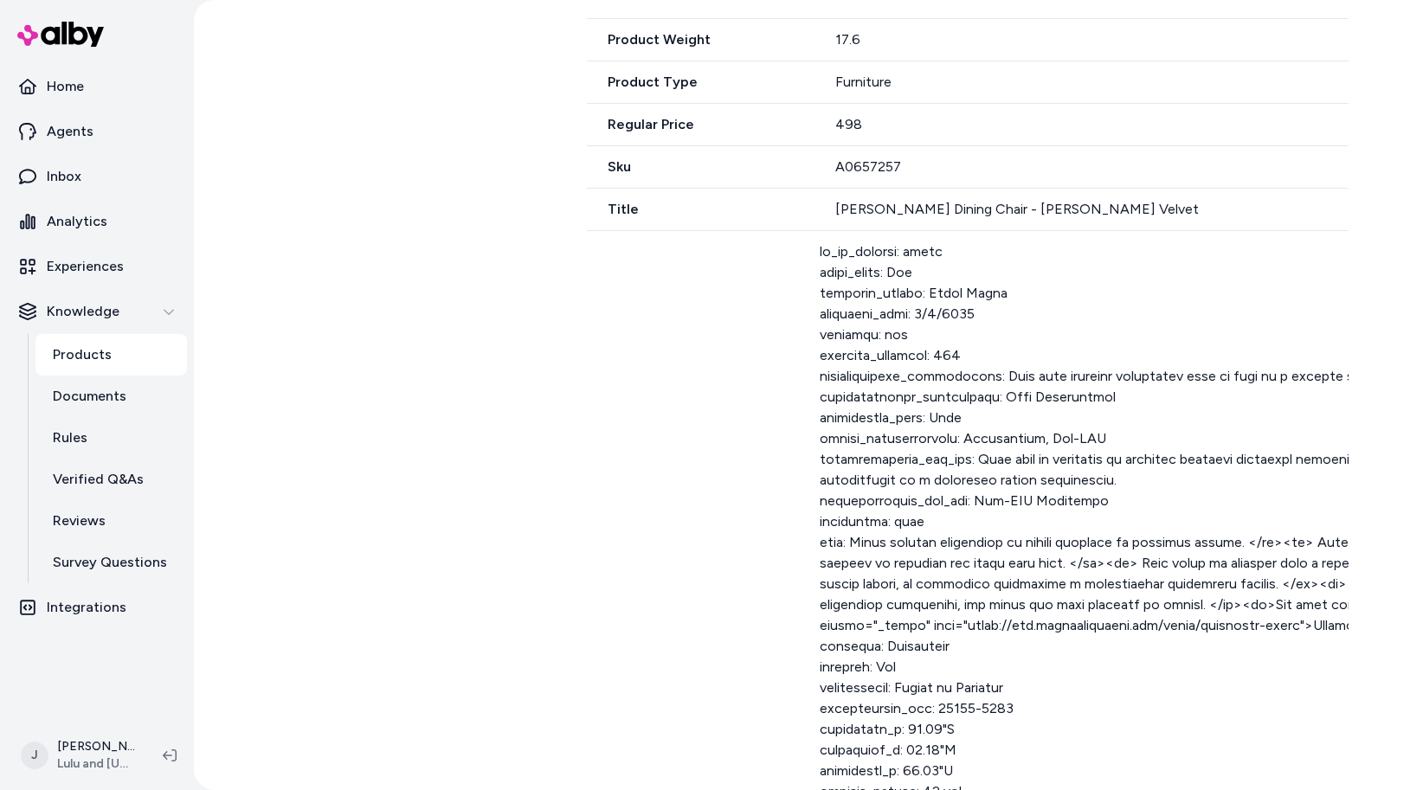
scroll to position [1129, 0]
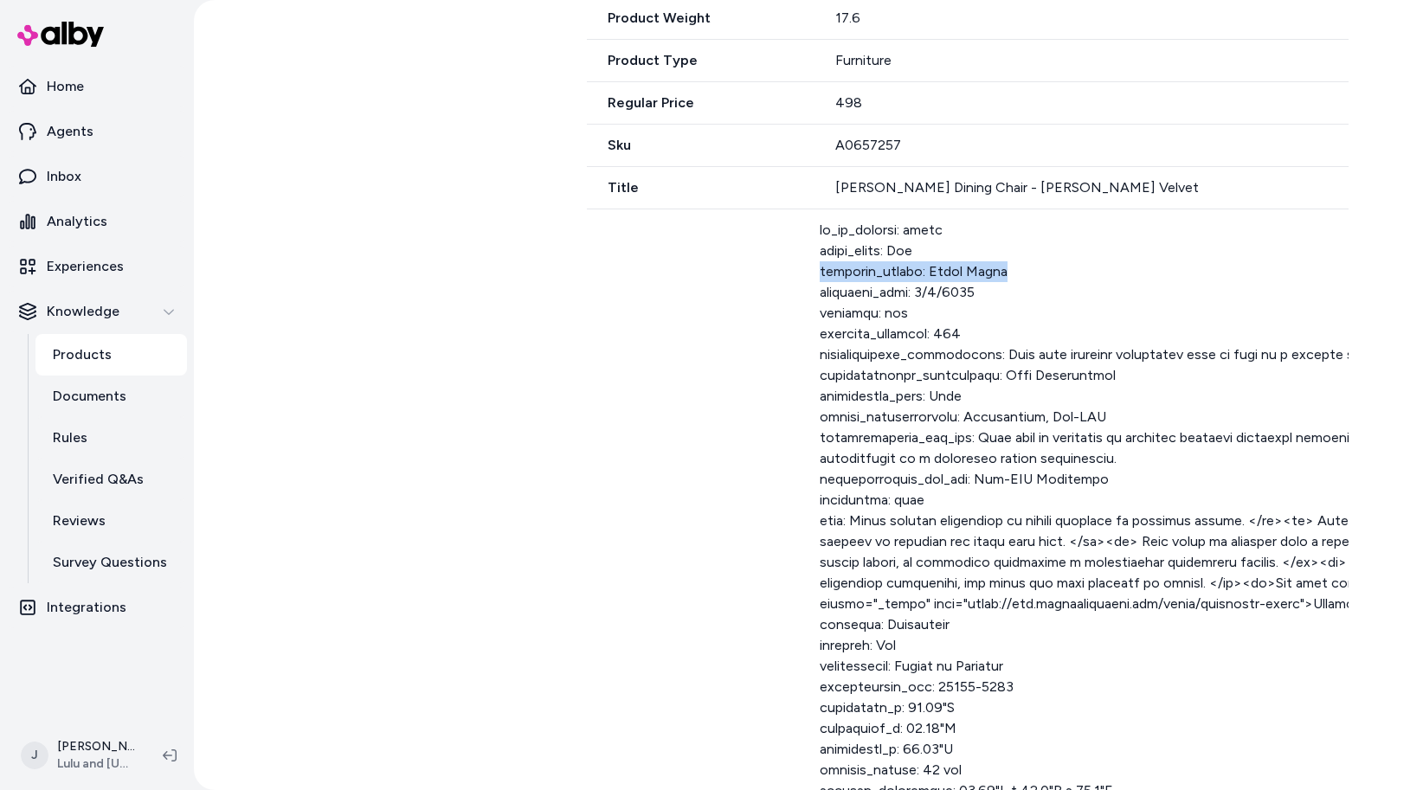
drag, startPoint x: 768, startPoint y: 263, endPoint x: 964, endPoint y: 266, distance: 196.4
drag, startPoint x: 939, startPoint y: 278, endPoint x: 779, endPoint y: 295, distance: 161.0
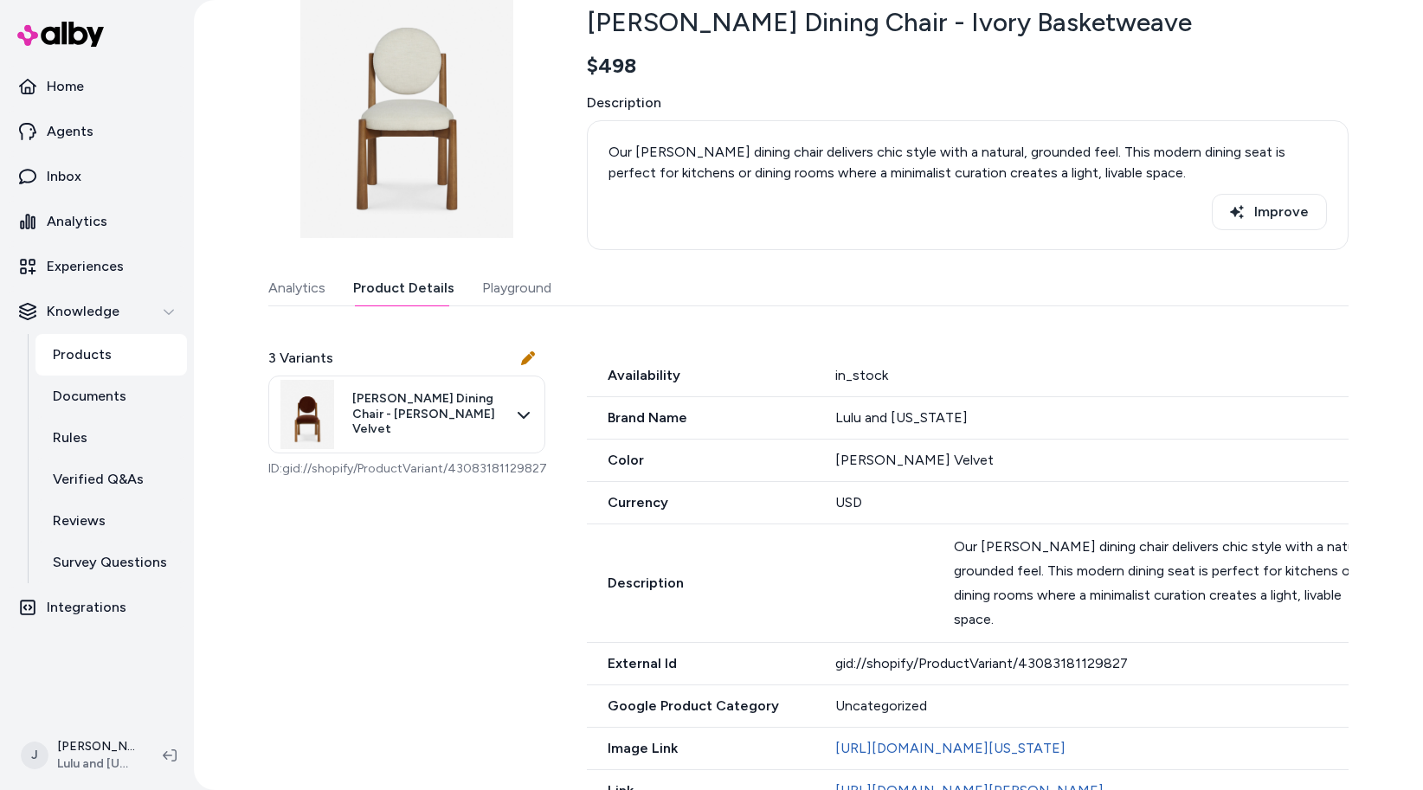
scroll to position [87, 0]
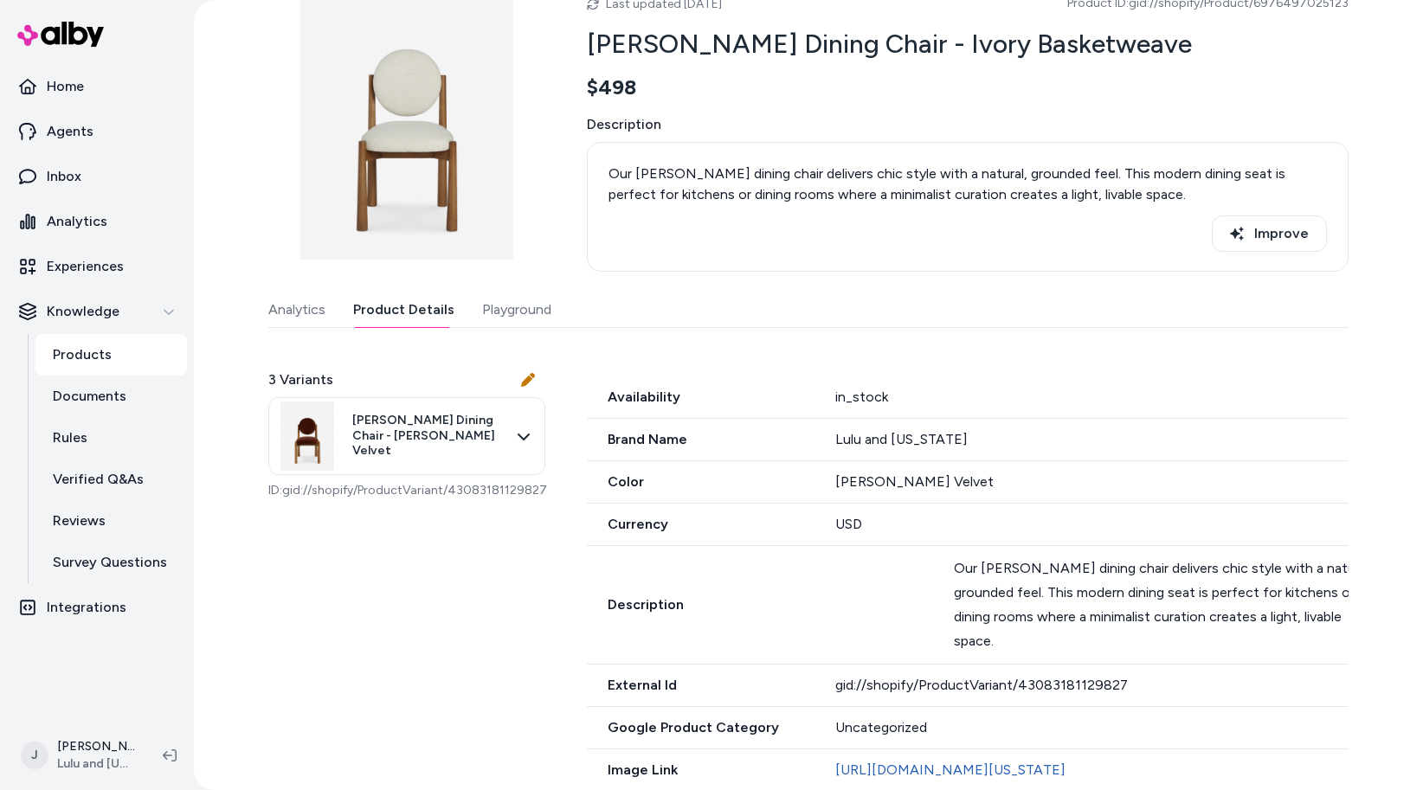
click at [218, 601] on div "Products Truett Dining Chair - Ivory Basketweave Last updated Sep 23, 2025 Prod…" at bounding box center [808, 395] width 1229 height 790
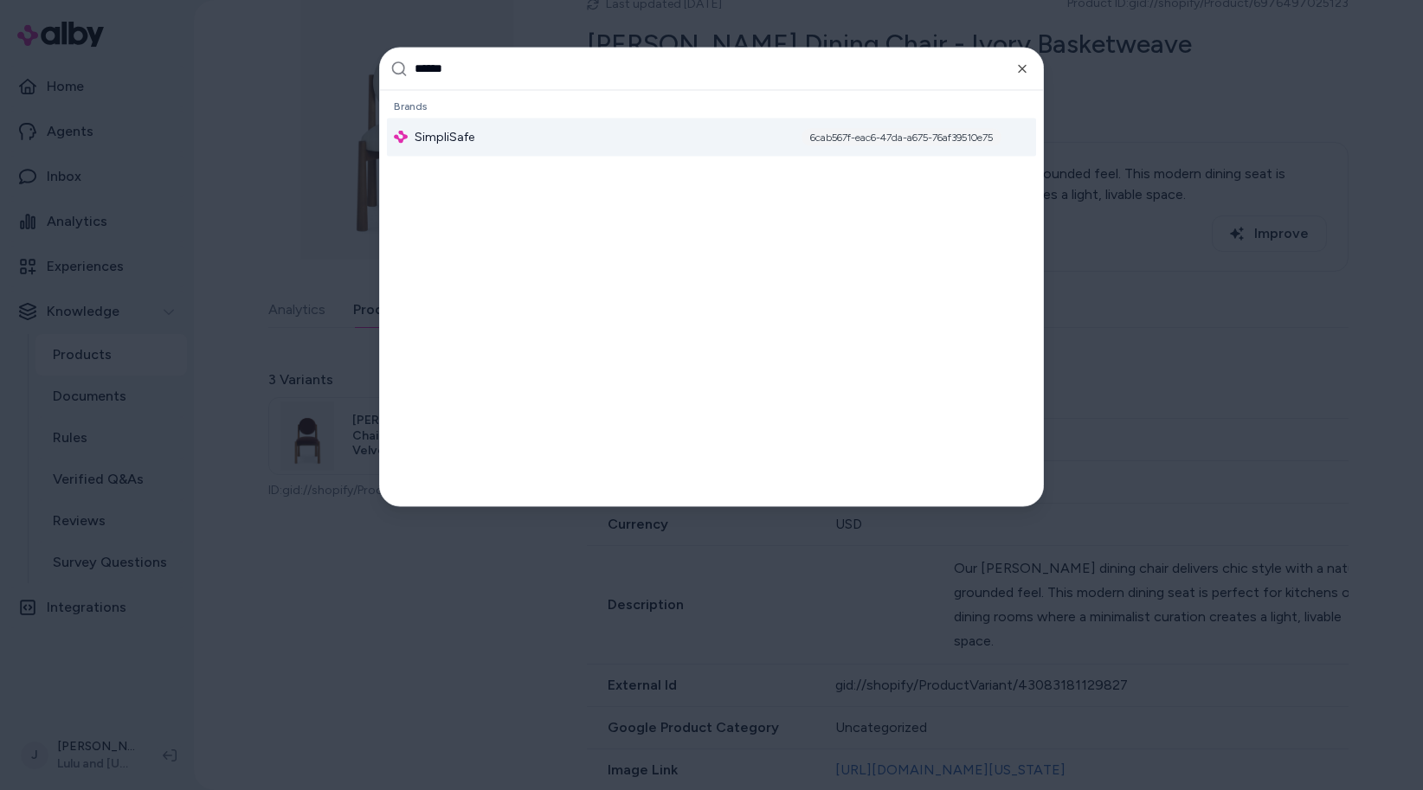
type input "******"
click at [546, 150] on div "SimpliSafe 6cab567f-eac6-47da-a675-76af39510e75" at bounding box center [711, 137] width 649 height 38
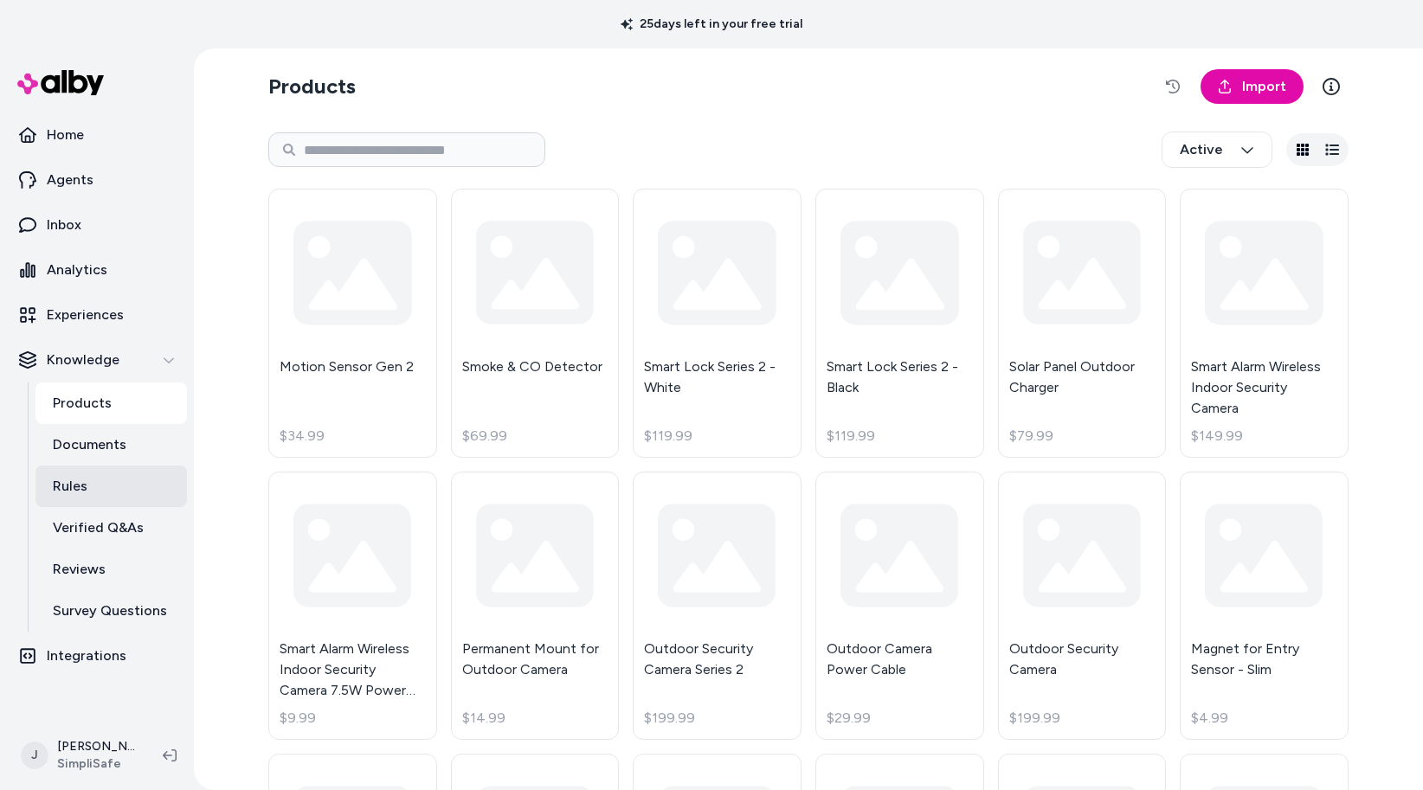
click at [113, 493] on link "Rules" at bounding box center [110, 487] width 151 height 42
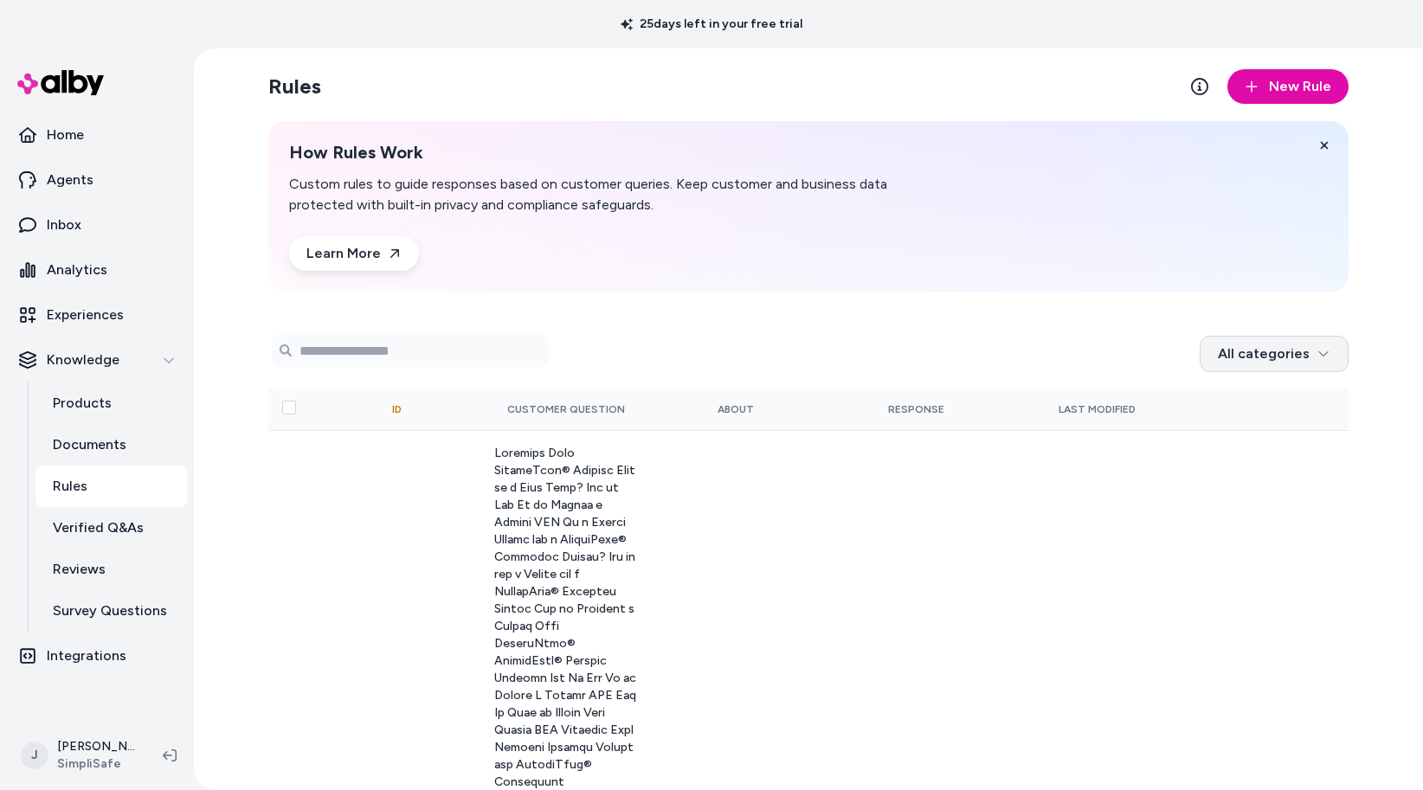
click at [1231, 344] on html "25 days left in your free trial Home Agents Inbox Analytics Experiences Knowled…" at bounding box center [711, 395] width 1423 height 790
click at [1170, 354] on html "25 days left in your free trial Home Agents Inbox Analytics Experiences Knowled…" at bounding box center [711, 395] width 1423 height 790
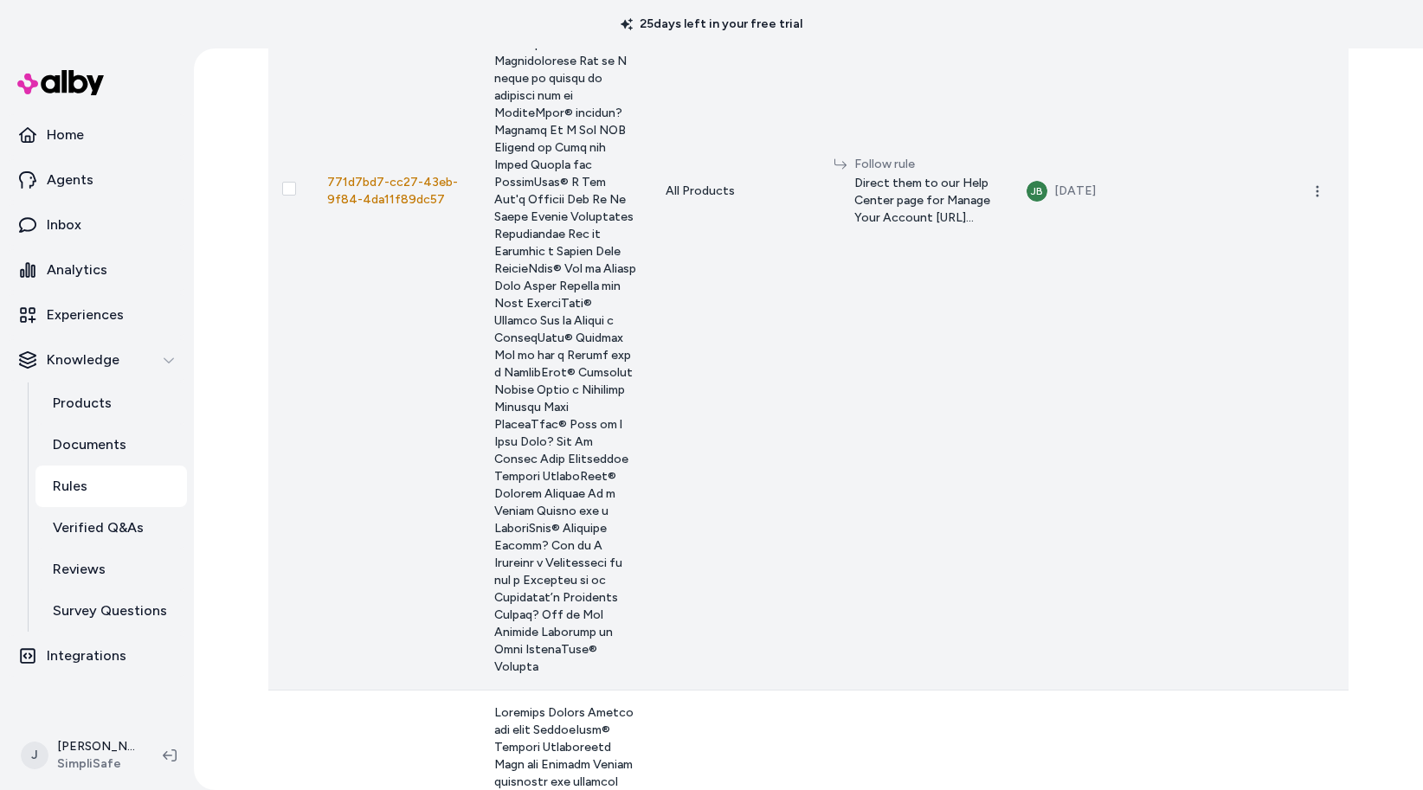
scroll to position [697, 0]
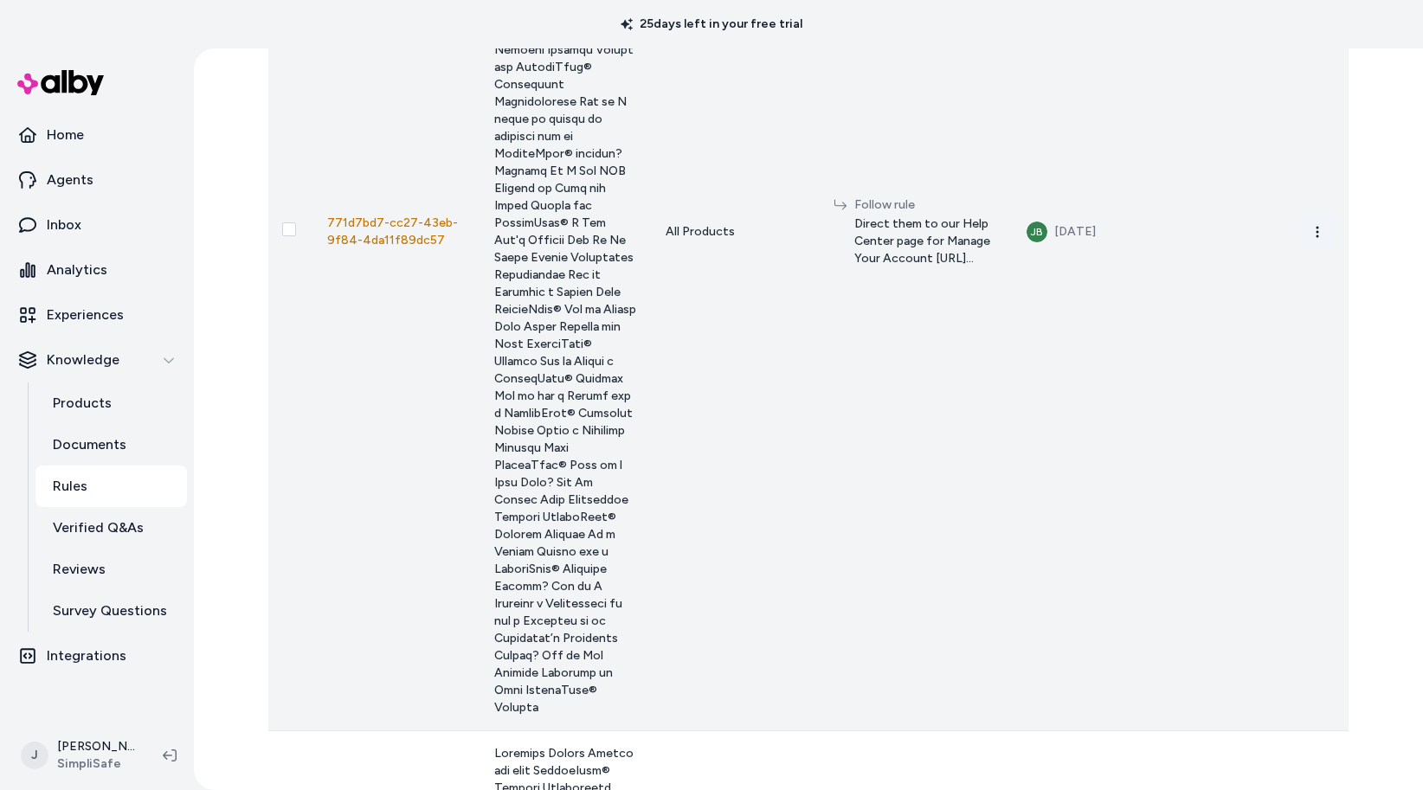
click at [1316, 228] on circle "button" at bounding box center [1317, 227] width 3 height 3
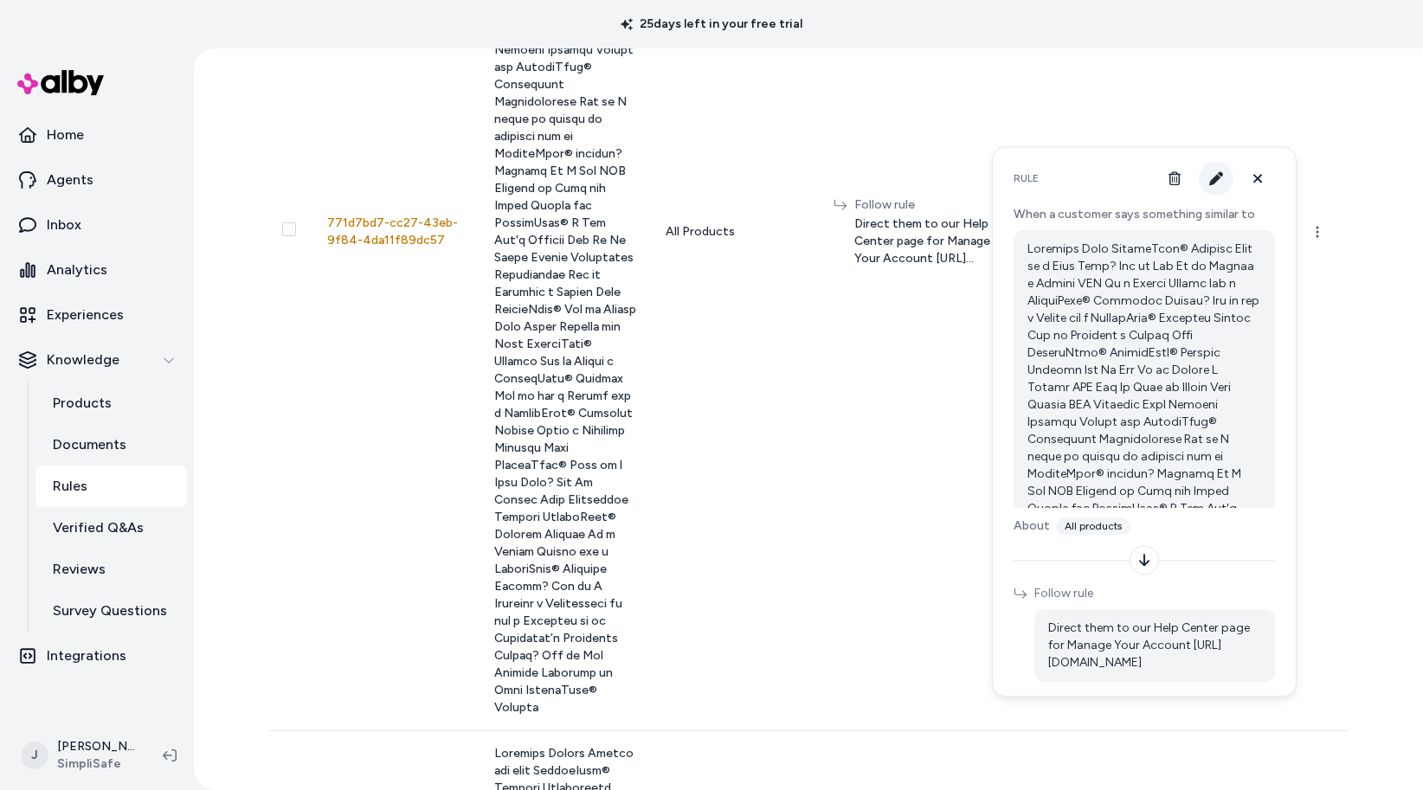
click at [1211, 177] on icon "button" at bounding box center [1216, 178] width 14 height 14
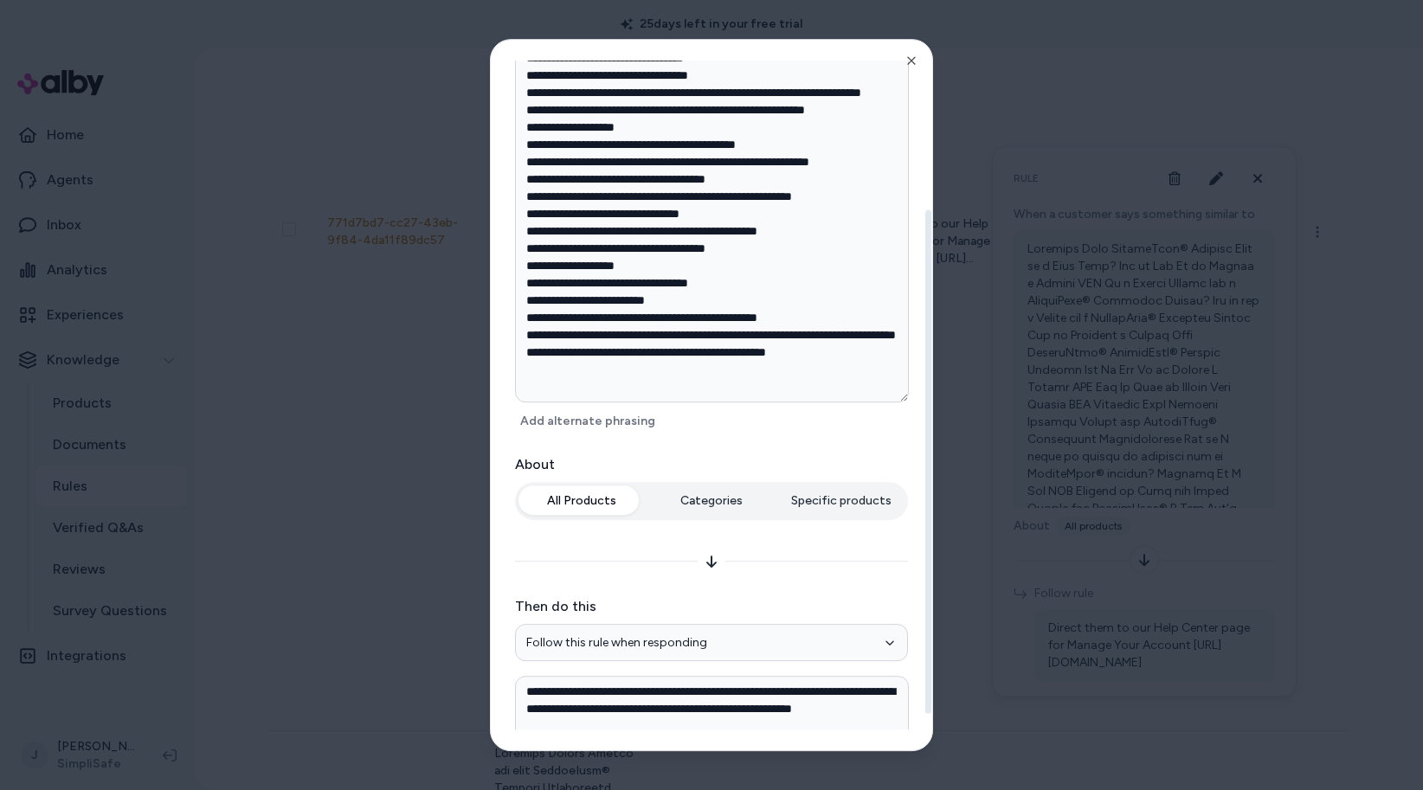
scroll to position [273, 0]
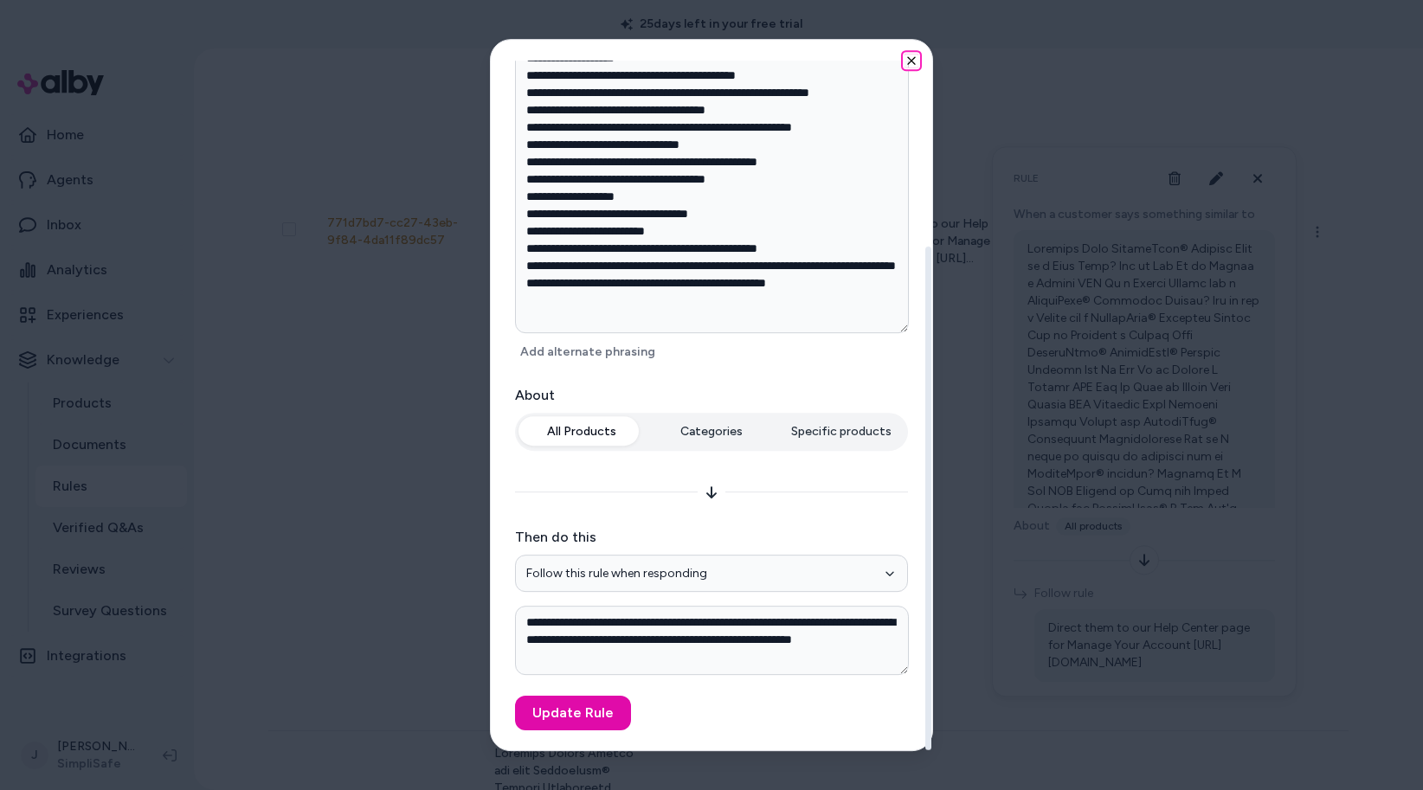
click at [914, 61] on icon "button" at bounding box center [911, 61] width 14 height 14
type textarea "*"
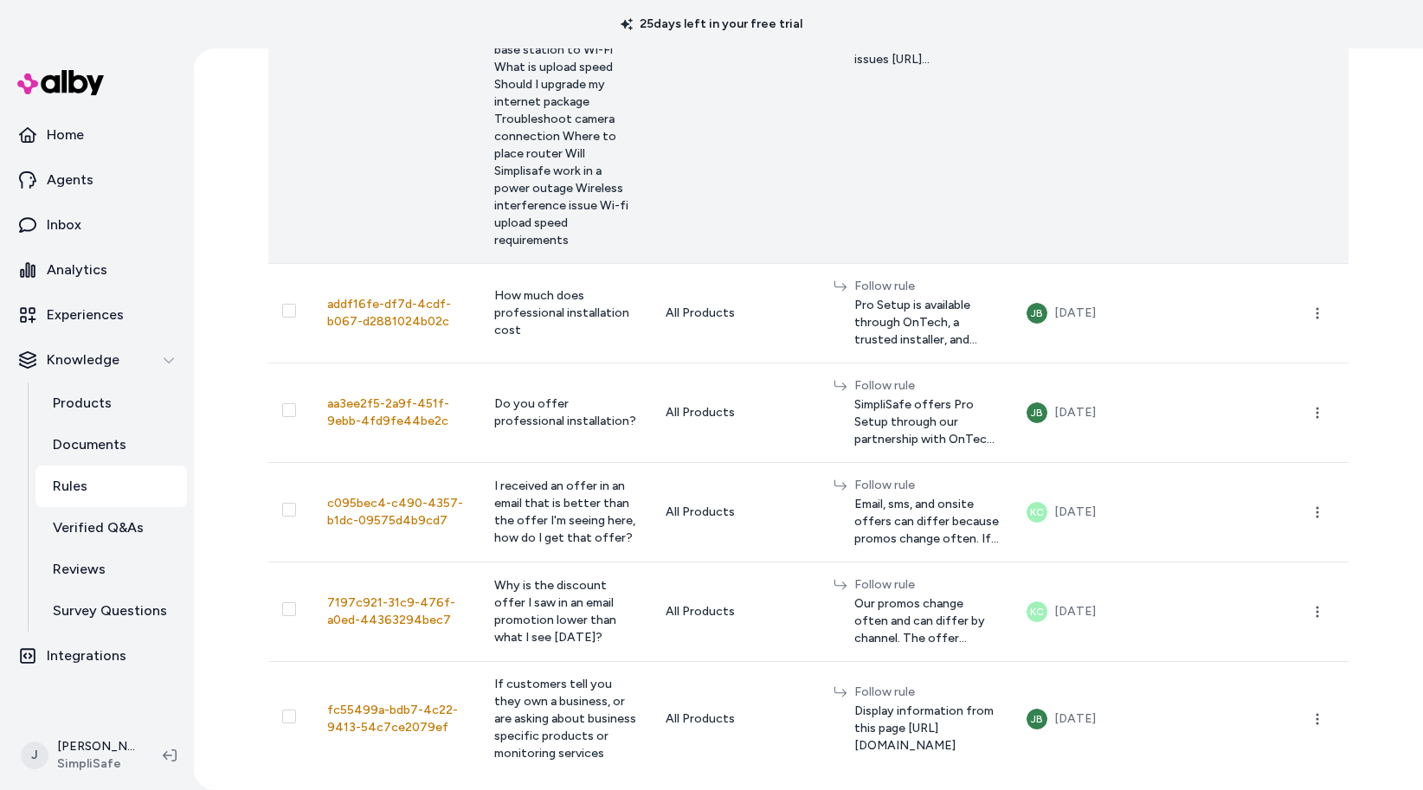
scroll to position [13014, 0]
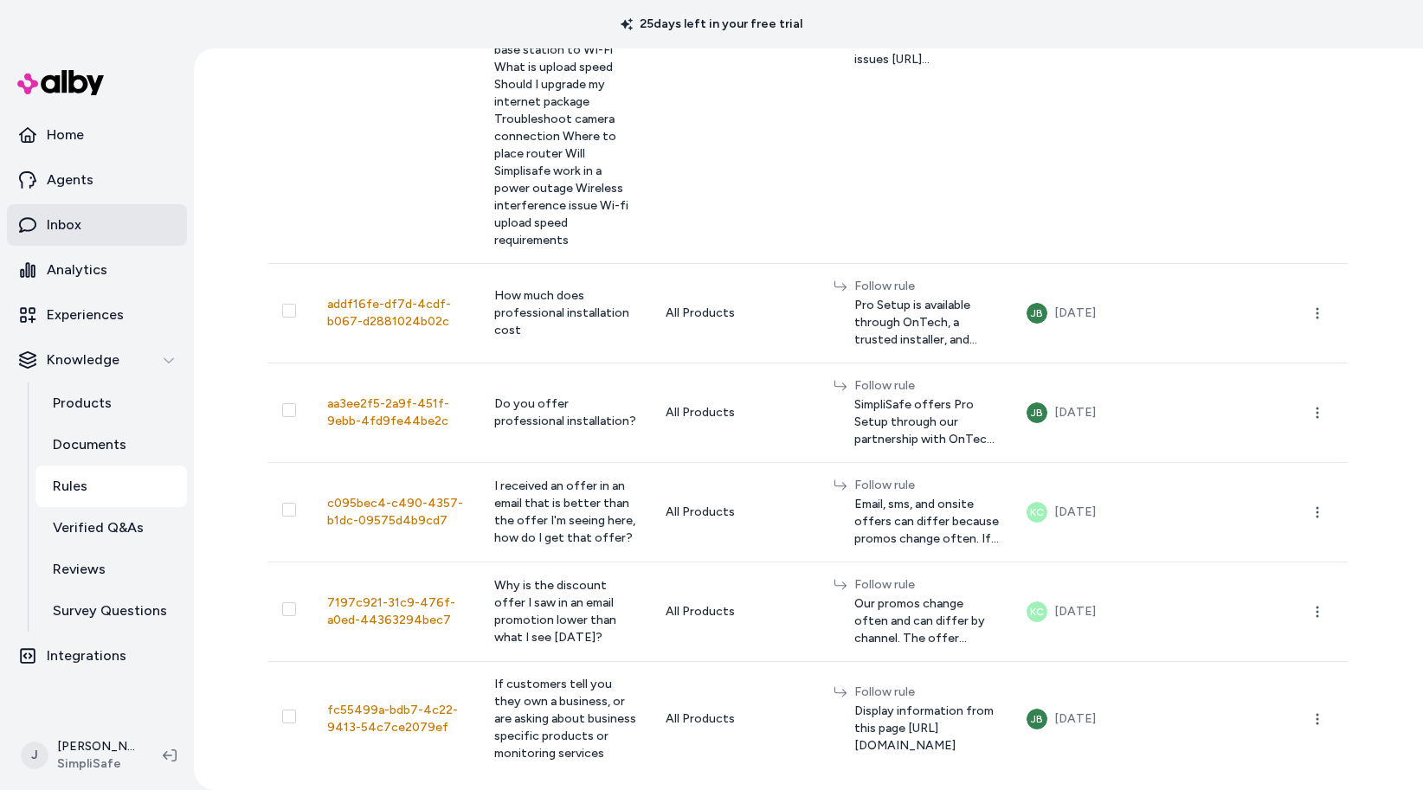
click at [79, 225] on p "Inbox" at bounding box center [64, 225] width 35 height 21
click at [49, 218] on p "Inbox" at bounding box center [64, 225] width 35 height 21
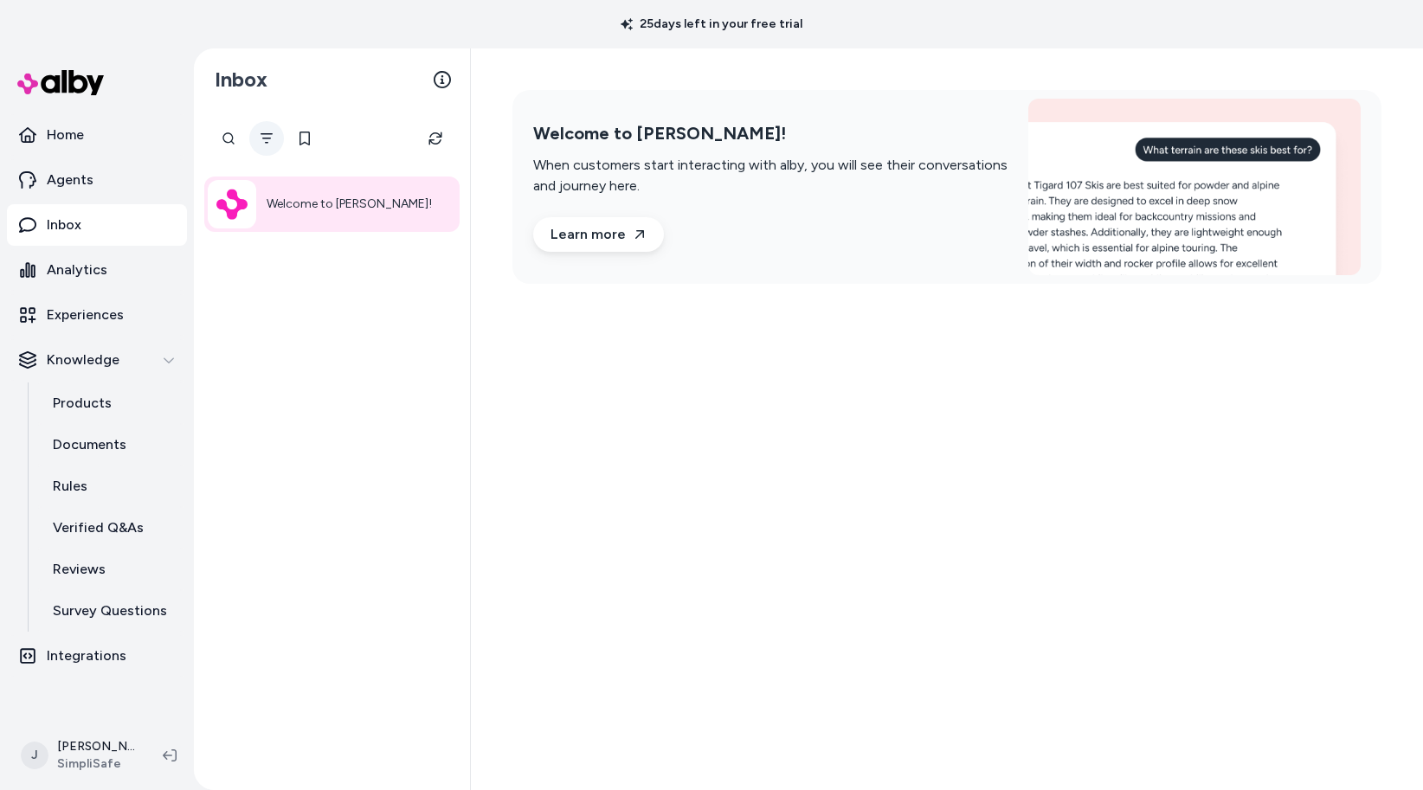
click at [261, 145] on button "Filter" at bounding box center [266, 138] width 35 height 35
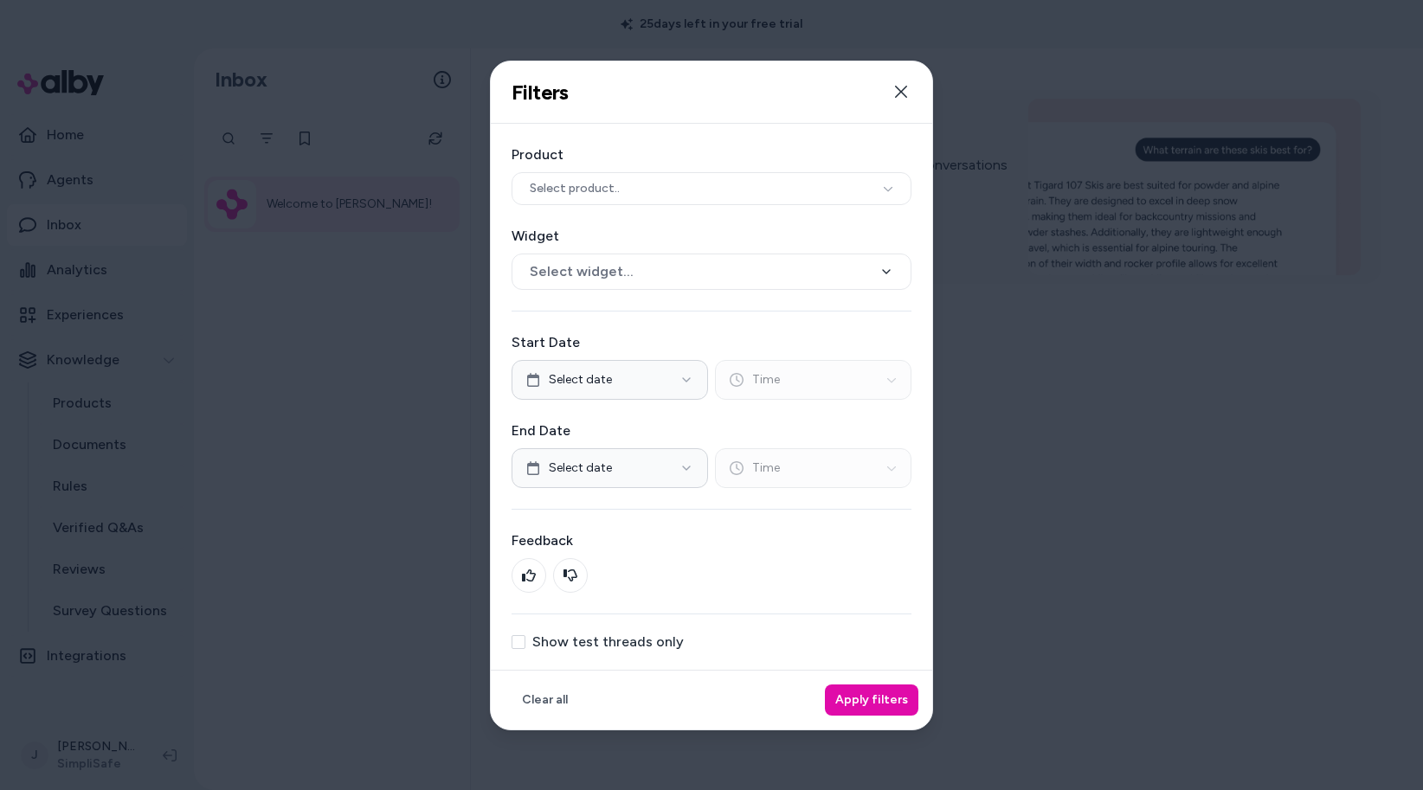
click at [543, 638] on label "Show test threads only" at bounding box center [607, 642] width 151 height 14
click at [525, 638] on button "Show test threads only" at bounding box center [518, 642] width 14 height 14
click at [879, 699] on button "Apply filters" at bounding box center [871, 699] width 93 height 31
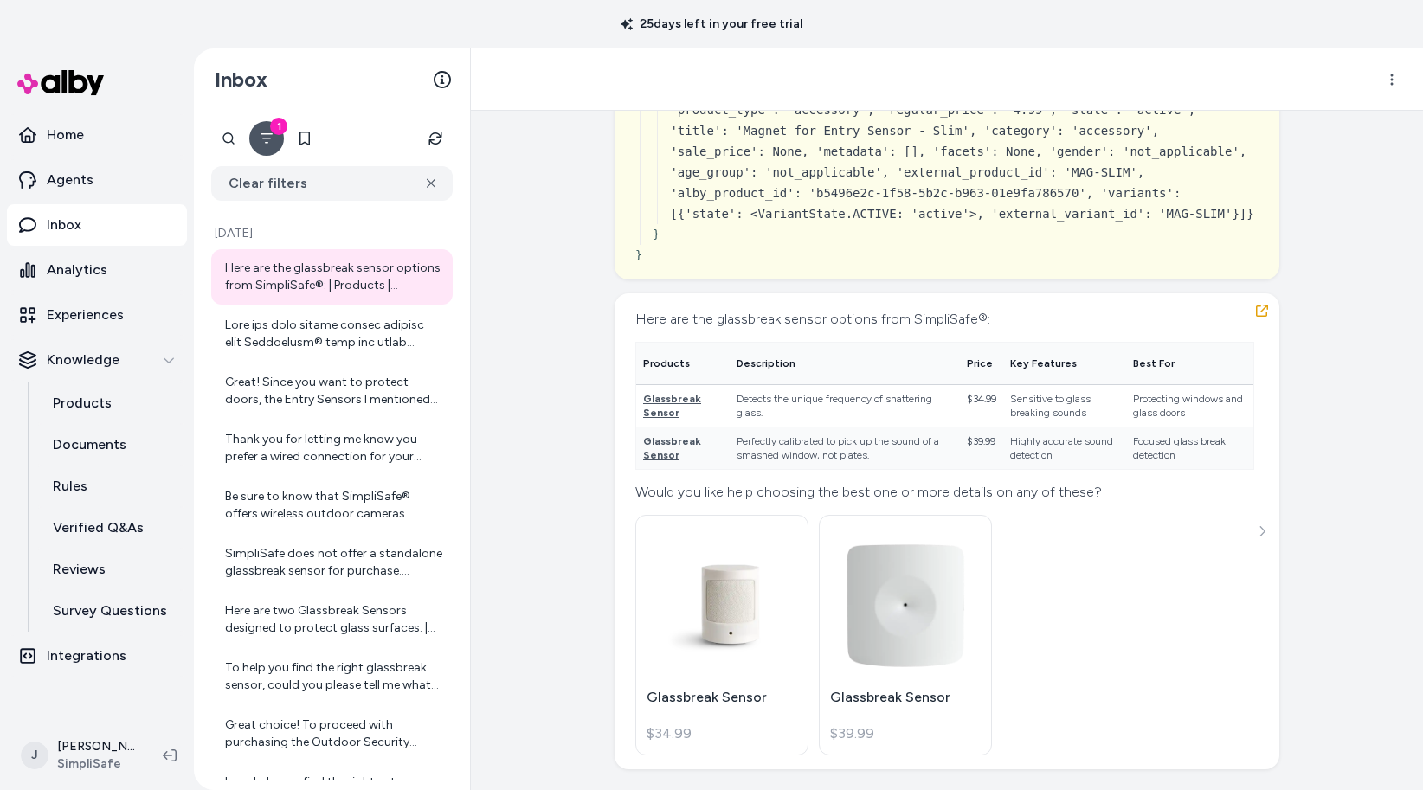
scroll to position [8343, 0]
click at [292, 329] on div at bounding box center [333, 334] width 217 height 35
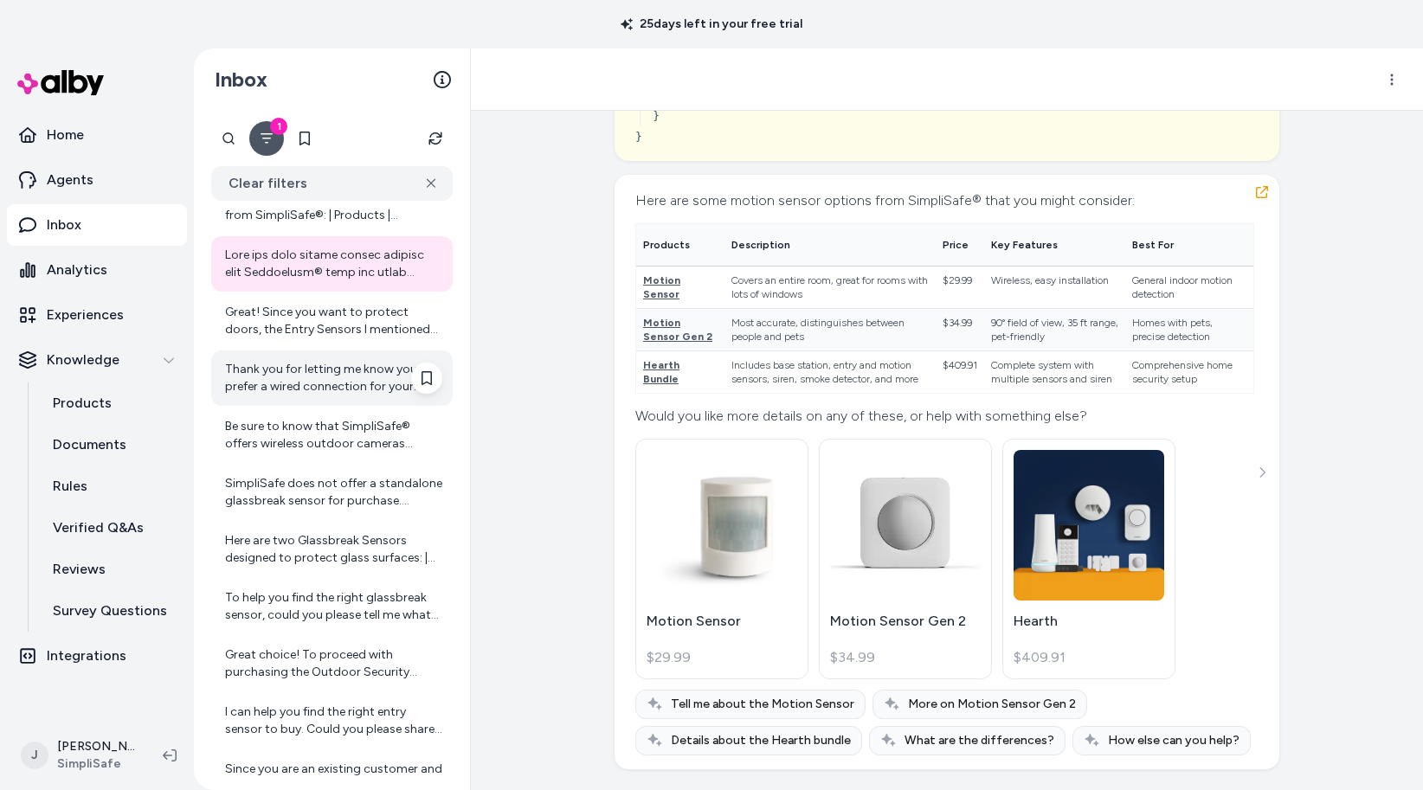
scroll to position [74, 0]
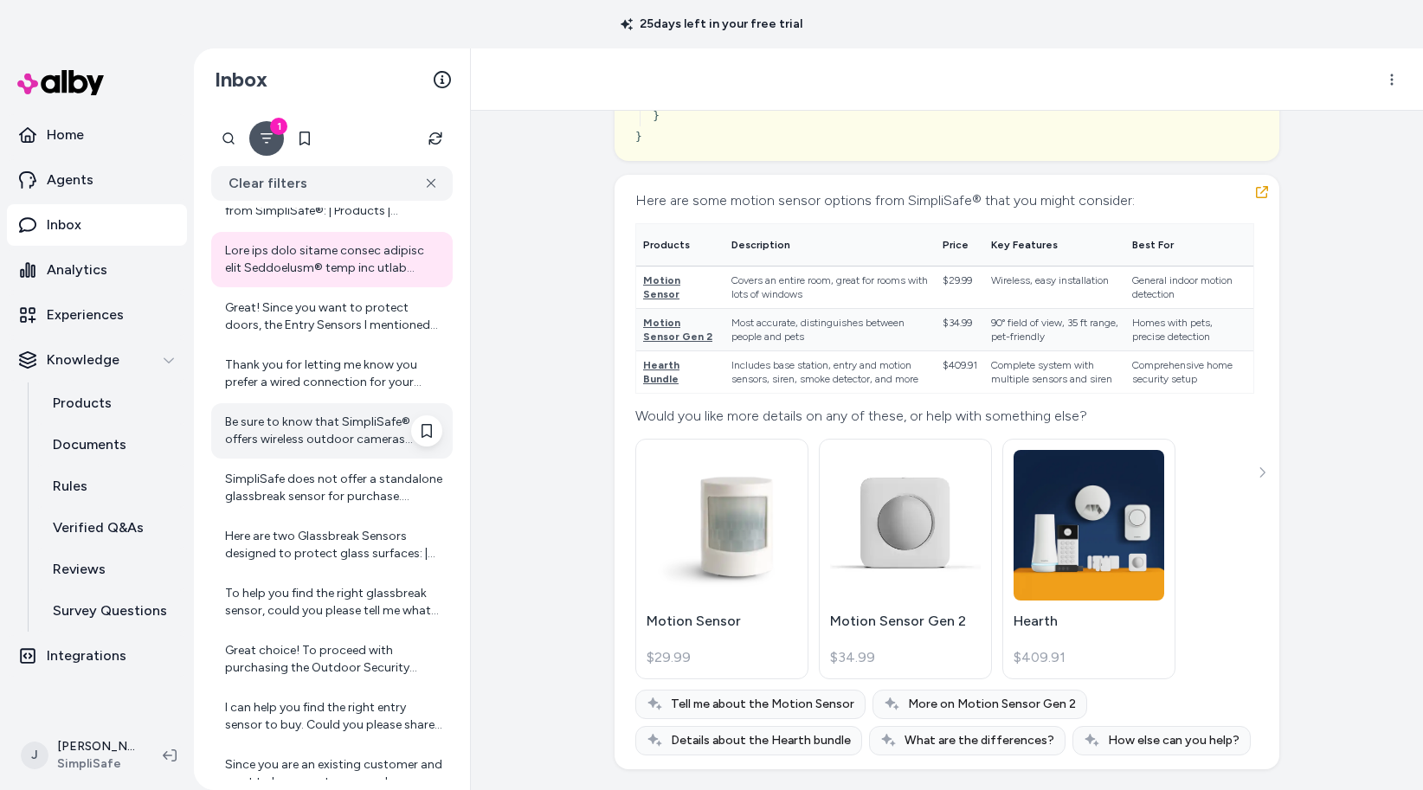
click at [291, 415] on div "Be sure to know that SimpliSafe® offers wireless outdoor cameras designed for e…" at bounding box center [333, 431] width 217 height 35
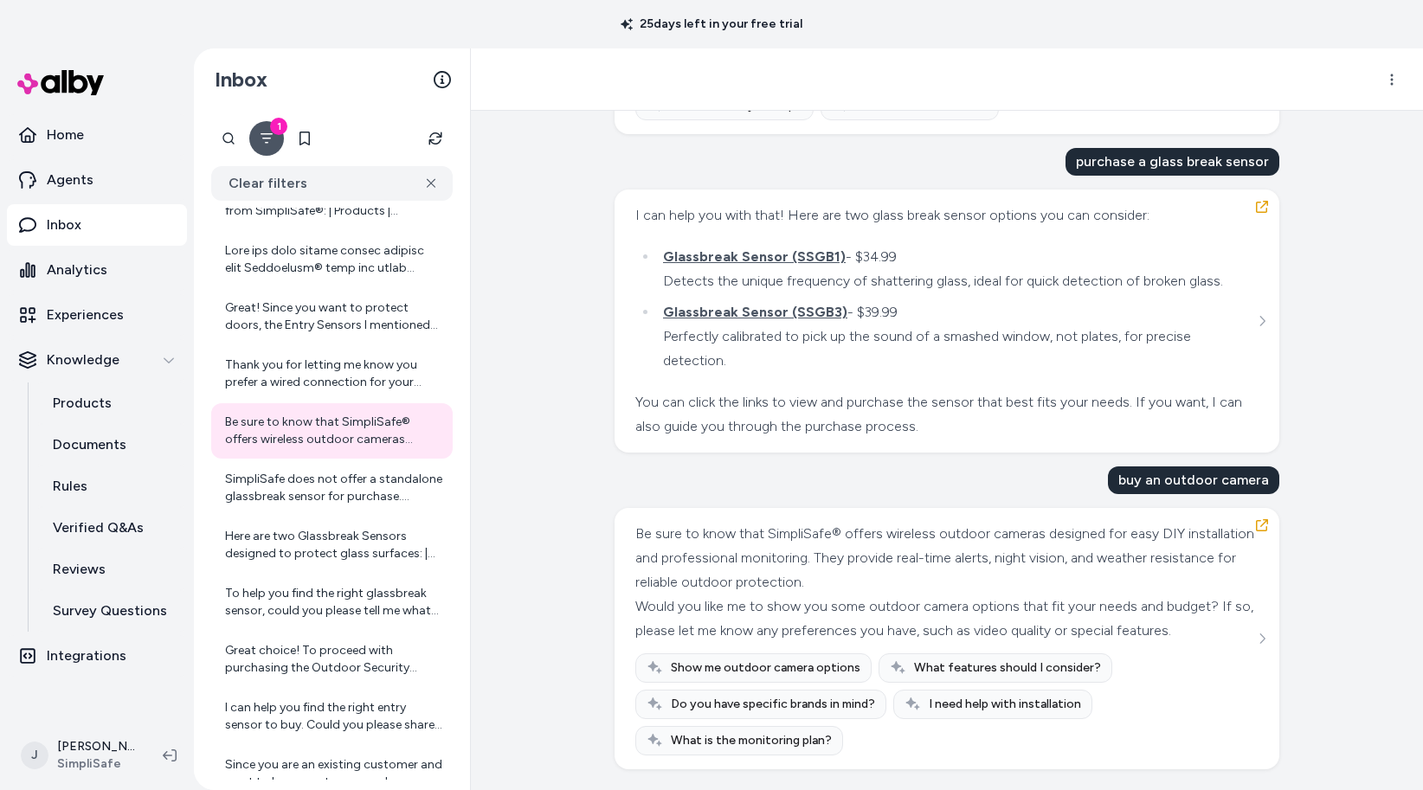
scroll to position [8246, 0]
click at [1260, 637] on button "See more" at bounding box center [1261, 638] width 21 height 21
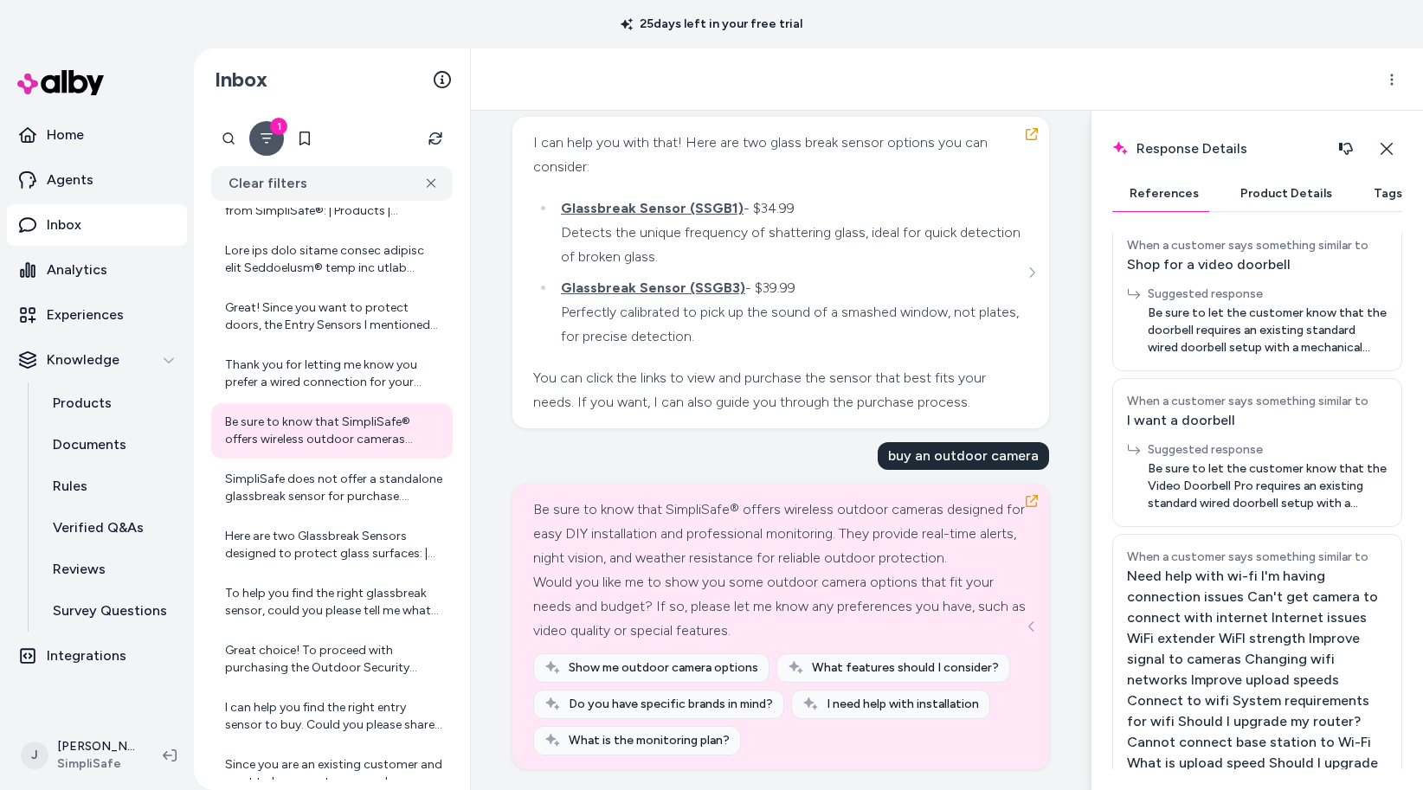
scroll to position [590, 0]
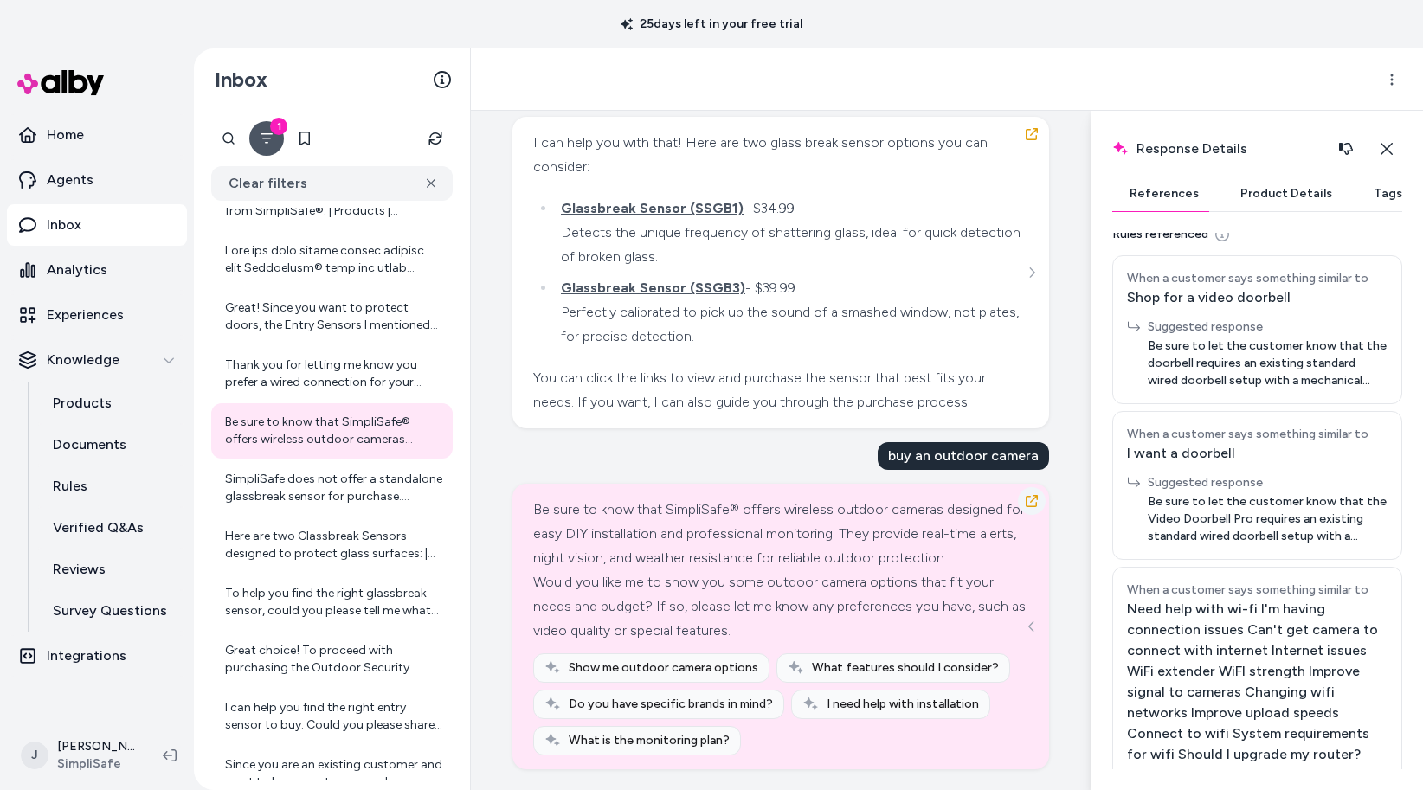
click at [1030, 508] on icon "button" at bounding box center [1032, 501] width 14 height 14
